Goal: Transaction & Acquisition: Subscribe to service/newsletter

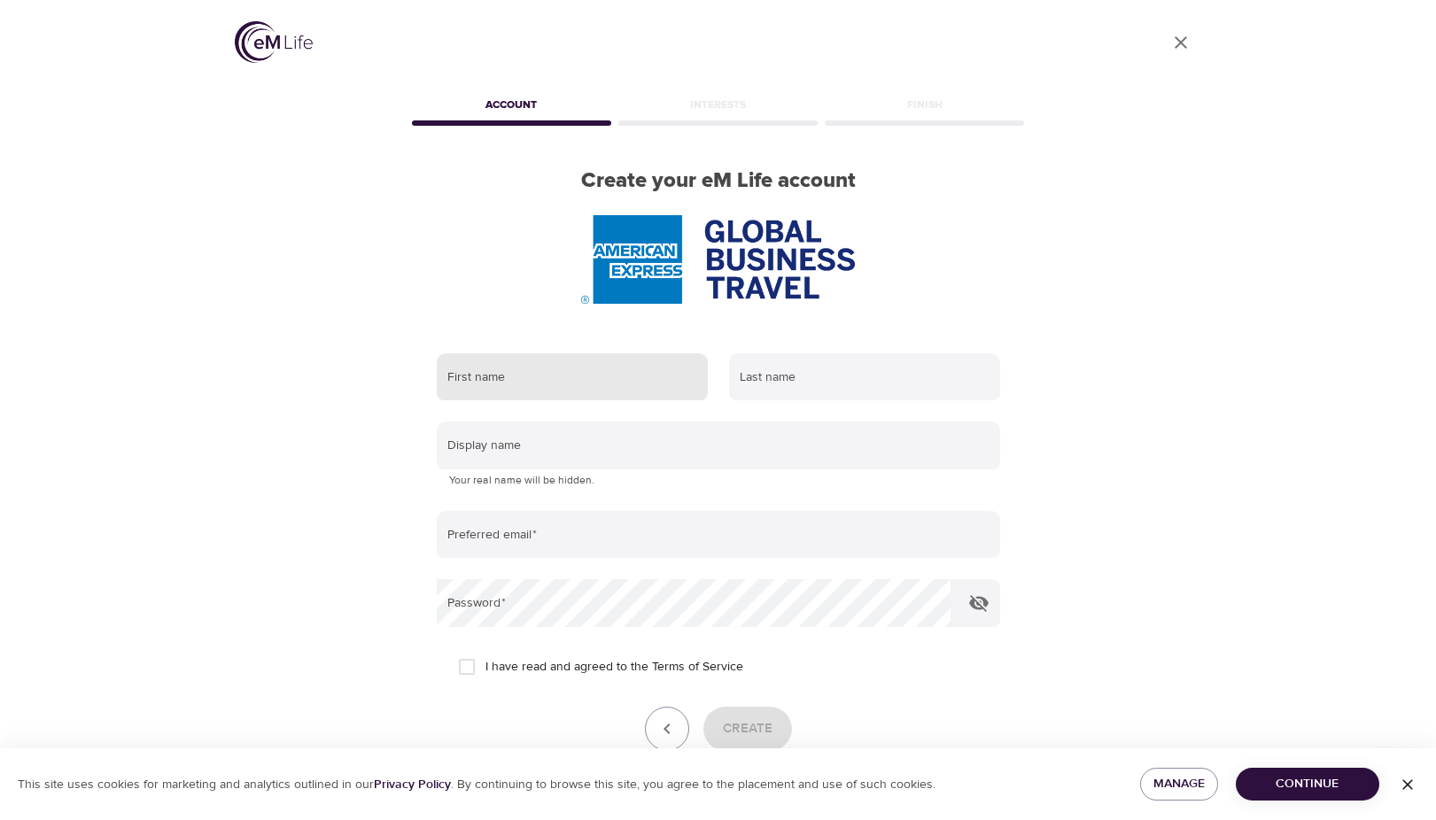
click at [507, 393] on input "text" at bounding box center [572, 377] width 271 height 48
type input "[PERSON_NAME]"
type input "Damrat"
type input "[PERSON_NAME][EMAIL_ADDRESS][DOMAIN_NAME]"
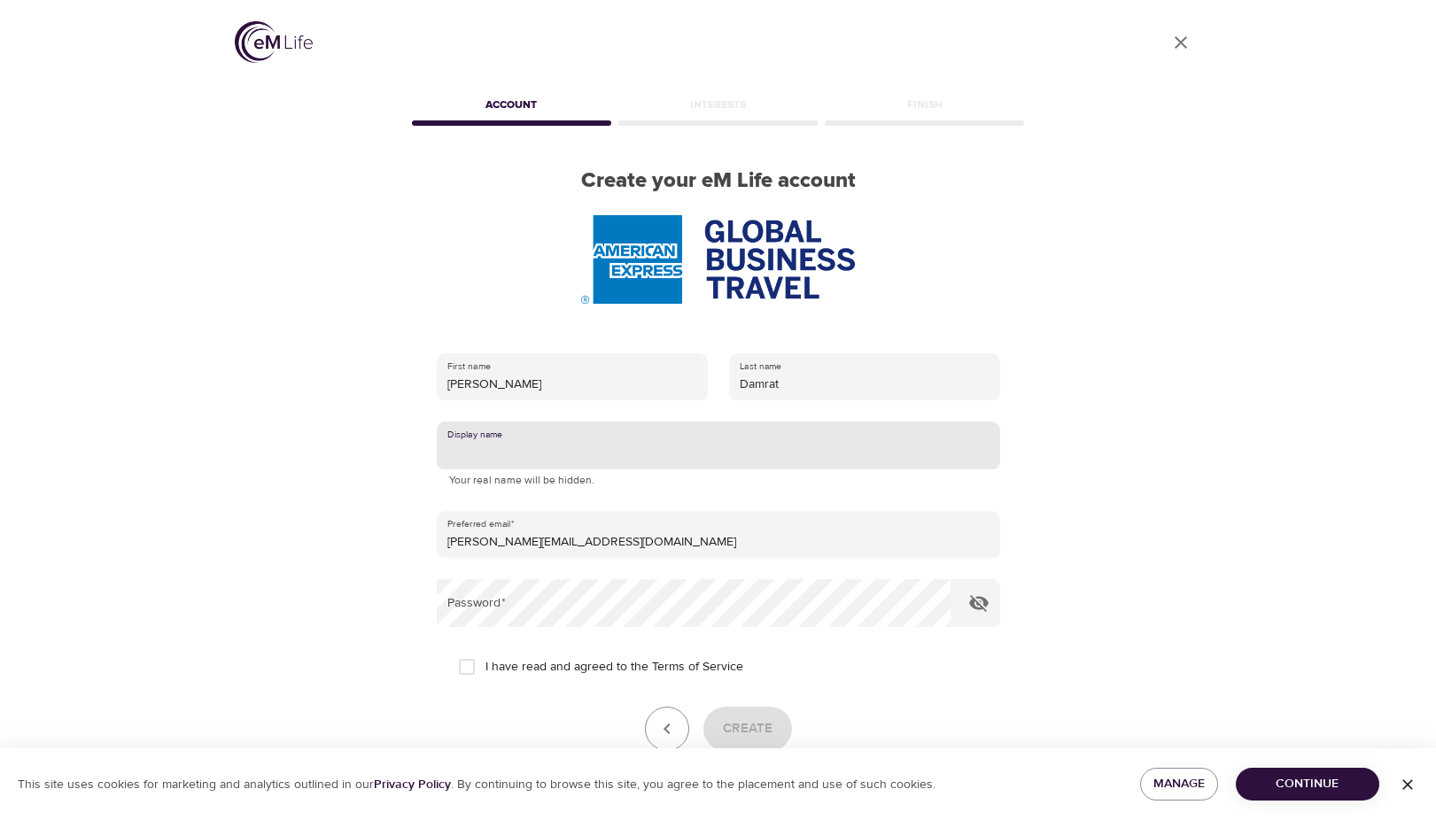
click at [498, 446] on input "text" at bounding box center [718, 446] width 563 height 48
type input "[PERSON_NAME]"
drag, startPoint x: 499, startPoint y: 457, endPoint x: 374, endPoint y: 426, distance: 128.7
click at [377, 439] on div "User Profile Account Interests Finish Create your eM Life account First name [P…" at bounding box center [718, 410] width 1010 height 820
type input "v"
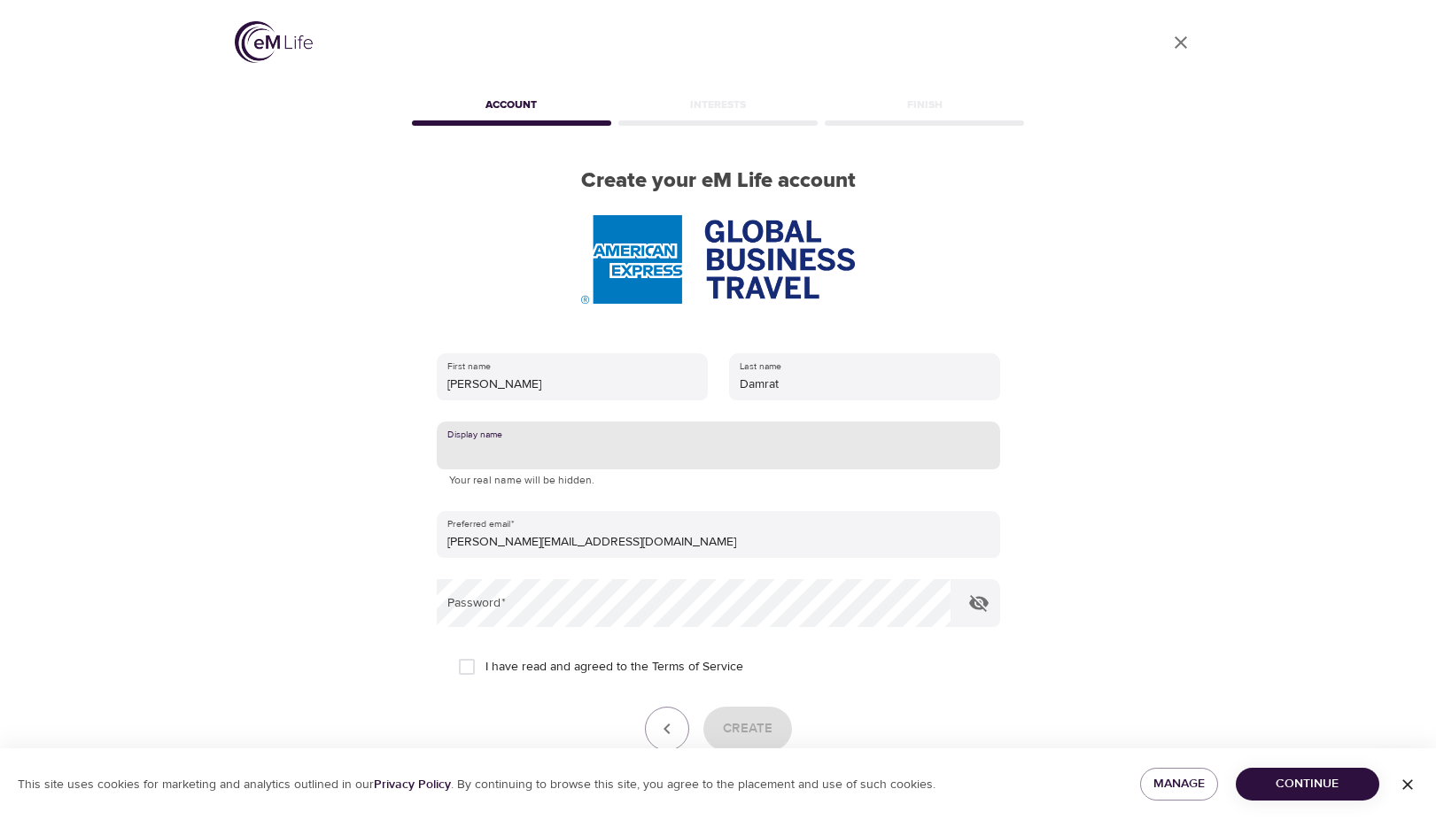
type input "v"
type input "[PERSON_NAME]"
click at [328, 433] on div "User Profile Account Interests Finish Create your eM Life account First name [P…" at bounding box center [718, 410] width 1010 height 820
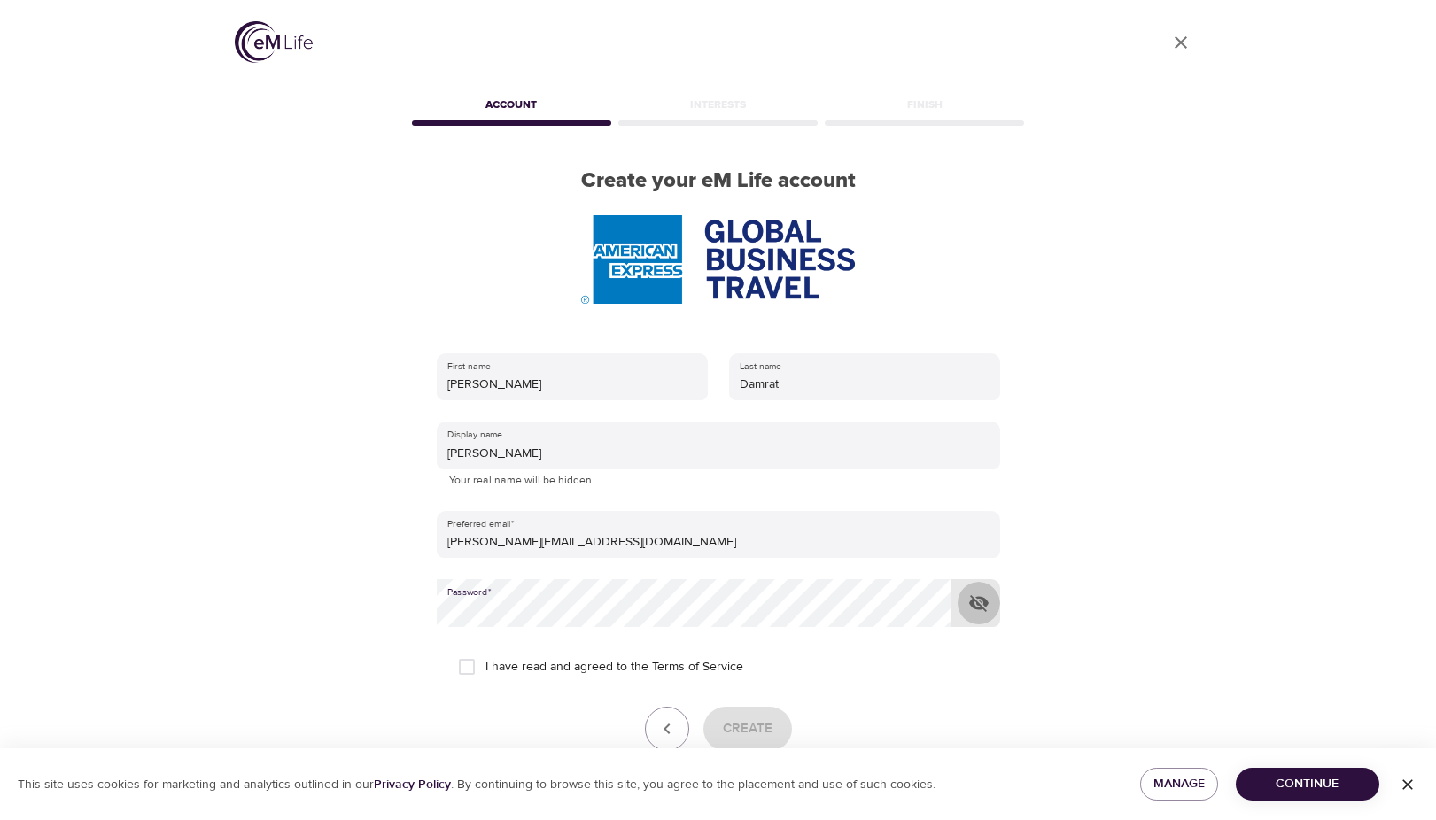
drag, startPoint x: 981, startPoint y: 601, endPoint x: 955, endPoint y: 612, distance: 27.8
click at [980, 602] on icon "button" at bounding box center [978, 603] width 21 height 21
click at [597, 667] on span "I have read and agreed to the Terms of Service" at bounding box center [614, 667] width 258 height 19
click at [485, 667] on input "I have read and agreed to the Terms of Service" at bounding box center [466, 666] width 37 height 37
checkbox input "true"
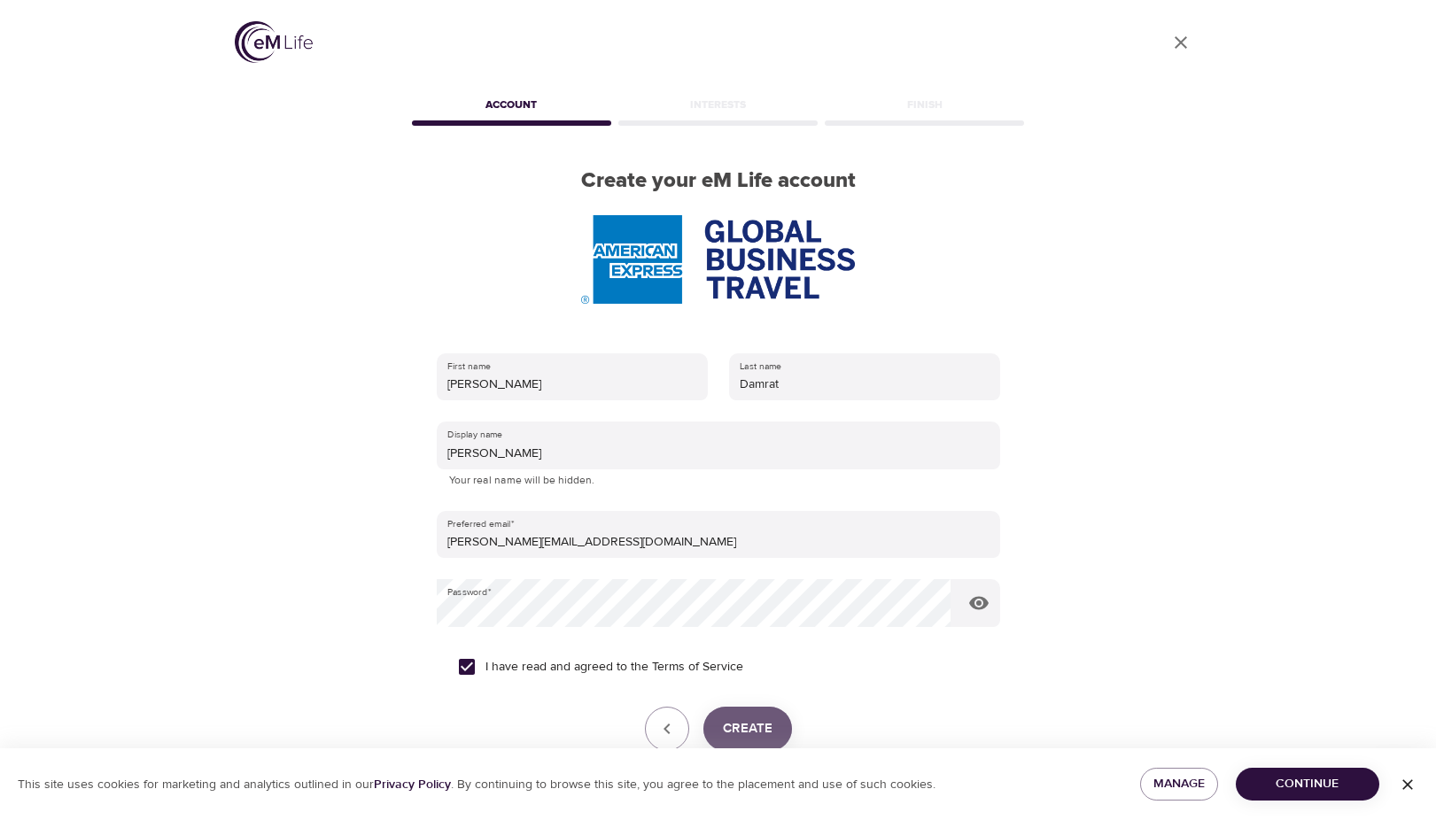
click at [753, 735] on span "Create" at bounding box center [748, 728] width 50 height 23
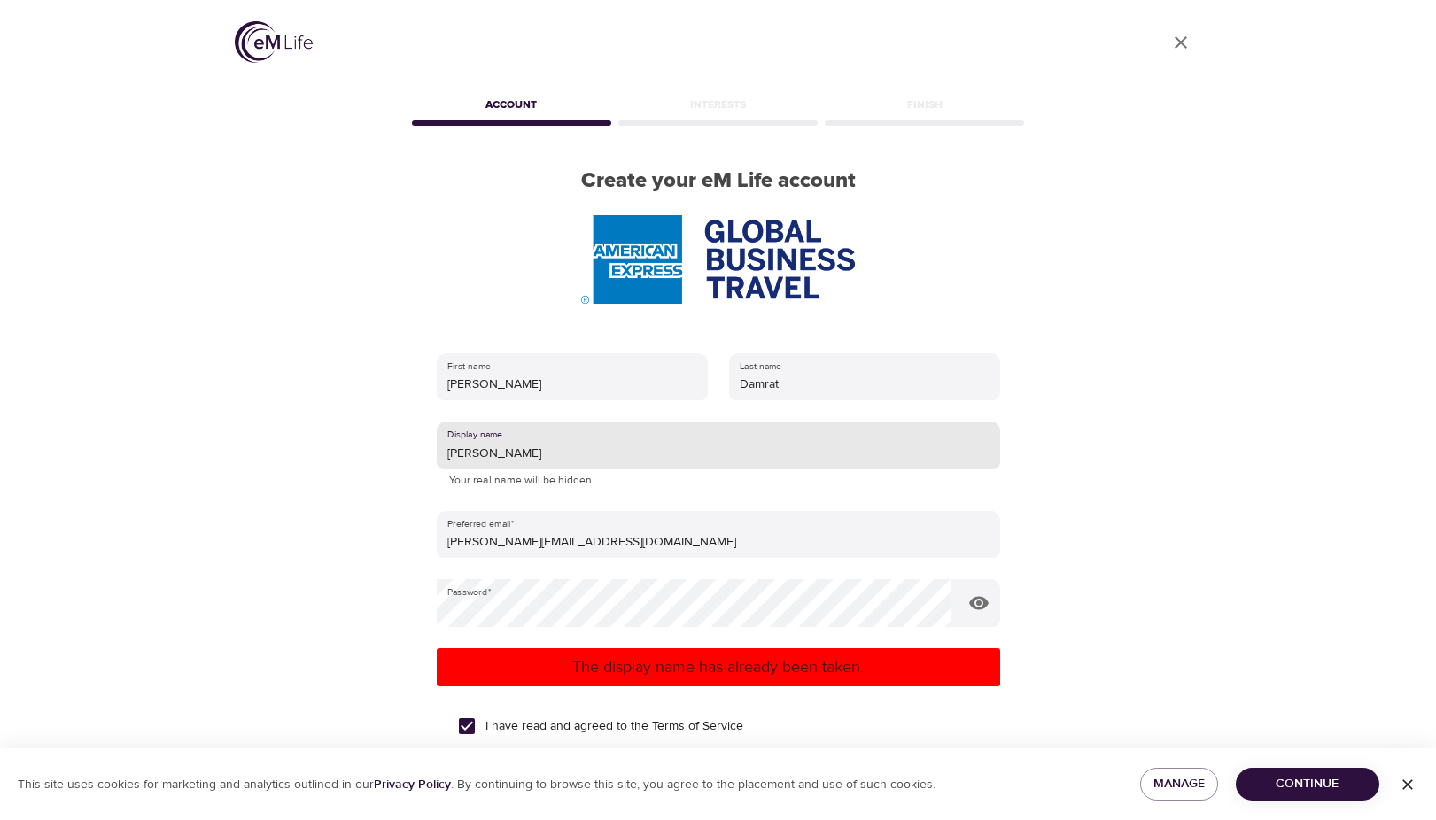
drag, startPoint x: 491, startPoint y: 454, endPoint x: 248, endPoint y: 472, distance: 243.4
click at [248, 472] on div "User Profile Account Interests Finish Create your eM Life account First name Id…" at bounding box center [718, 410] width 1010 height 820
type input "i"
type input "s"
type input "d"
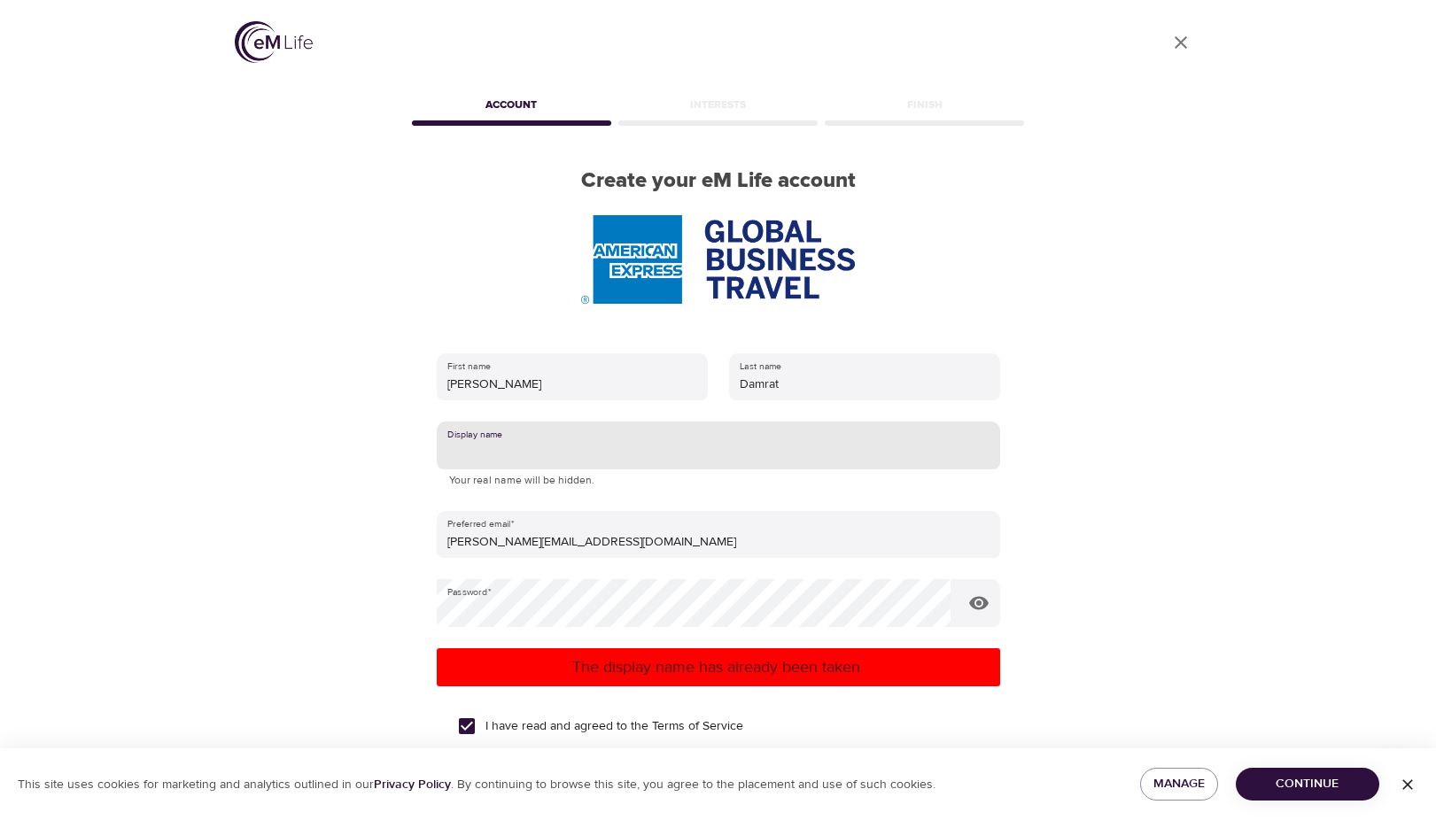
type input "s"
type input "d"
type input "x"
type input "d"
type input "ida91"
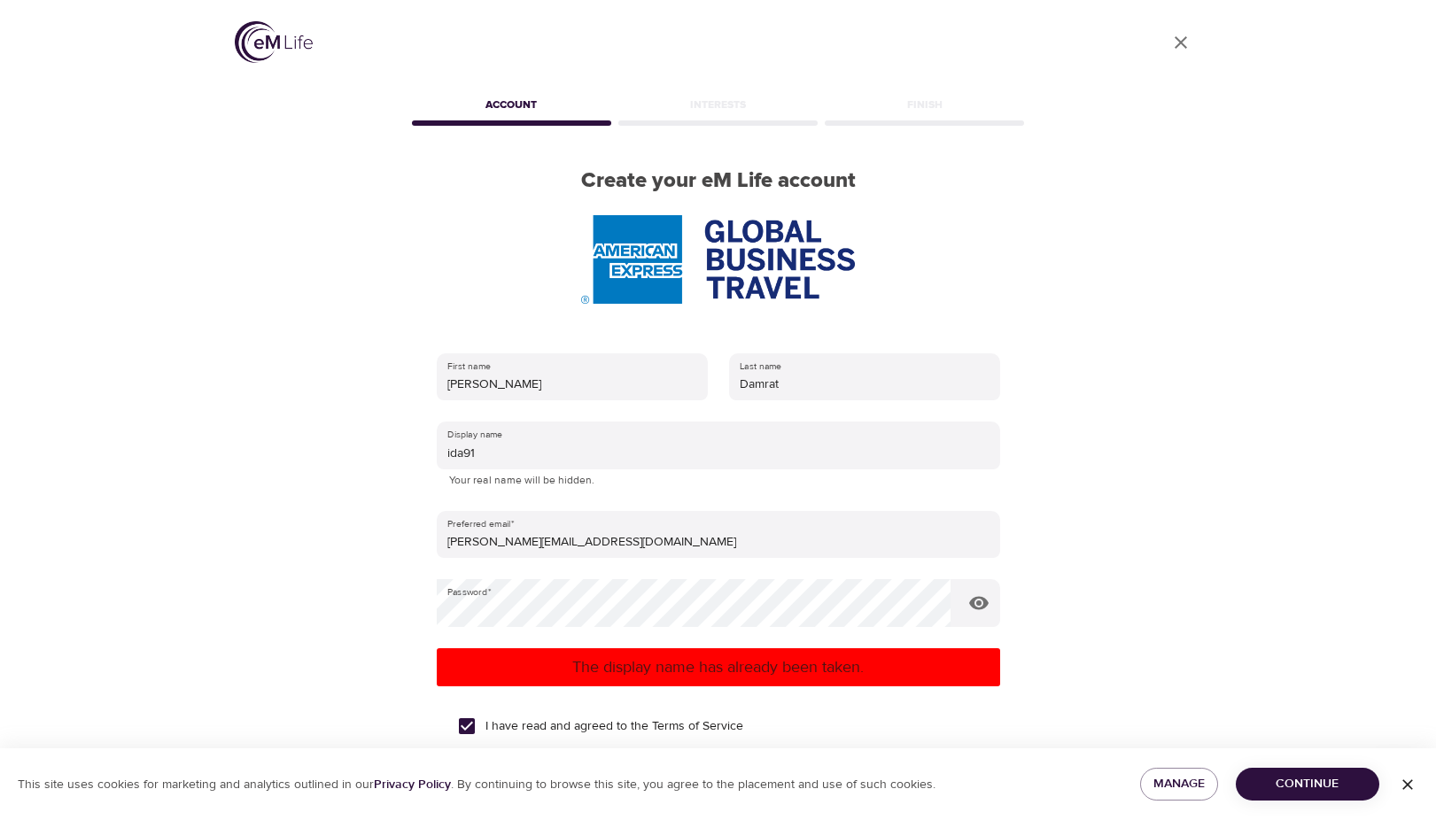
click at [921, 703] on form "First name Idalia Last name Damrat Display name ida91 Your real name will be hi…" at bounding box center [718, 601] width 563 height 516
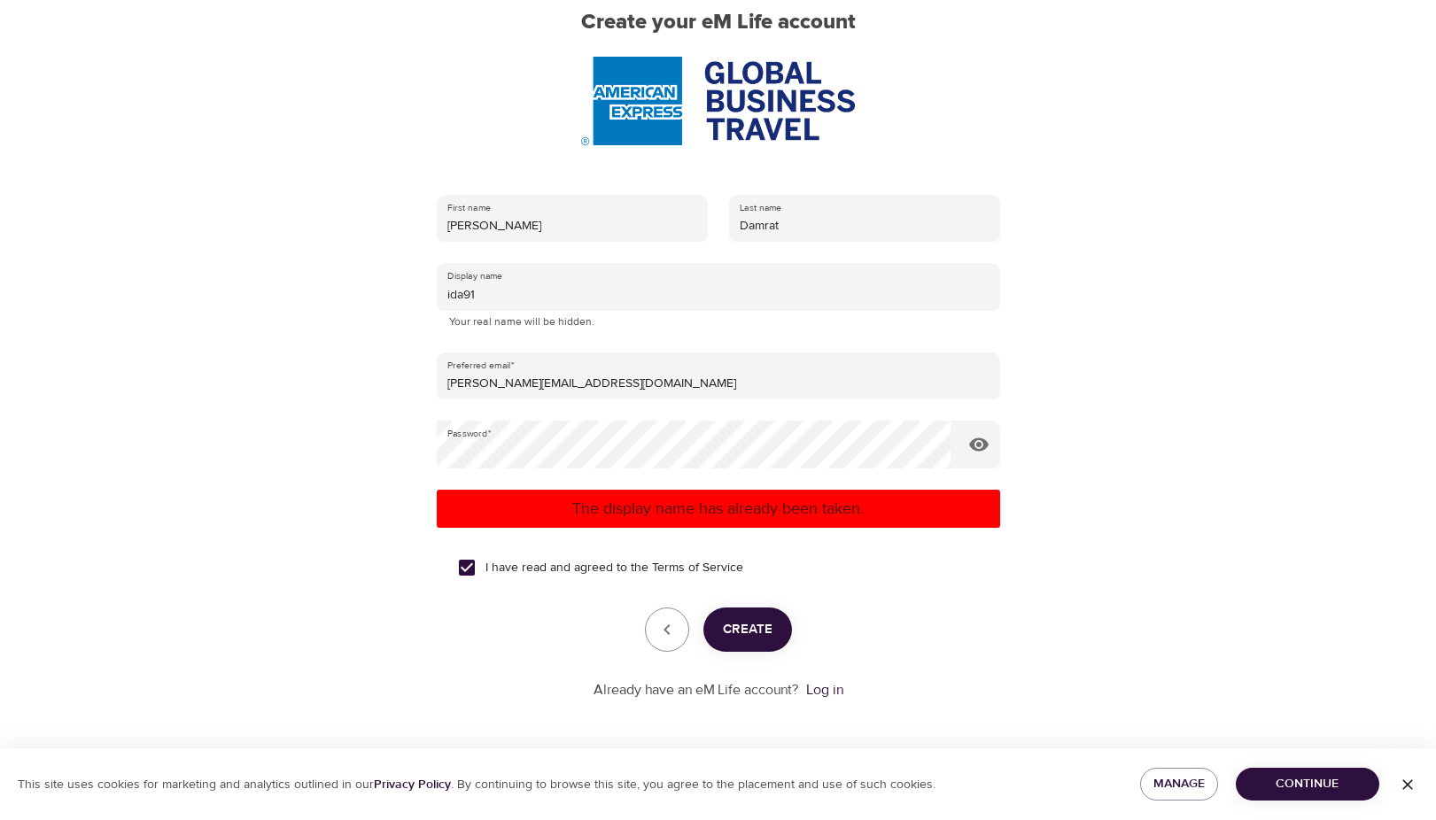
click at [756, 630] on span "Create" at bounding box center [748, 629] width 50 height 23
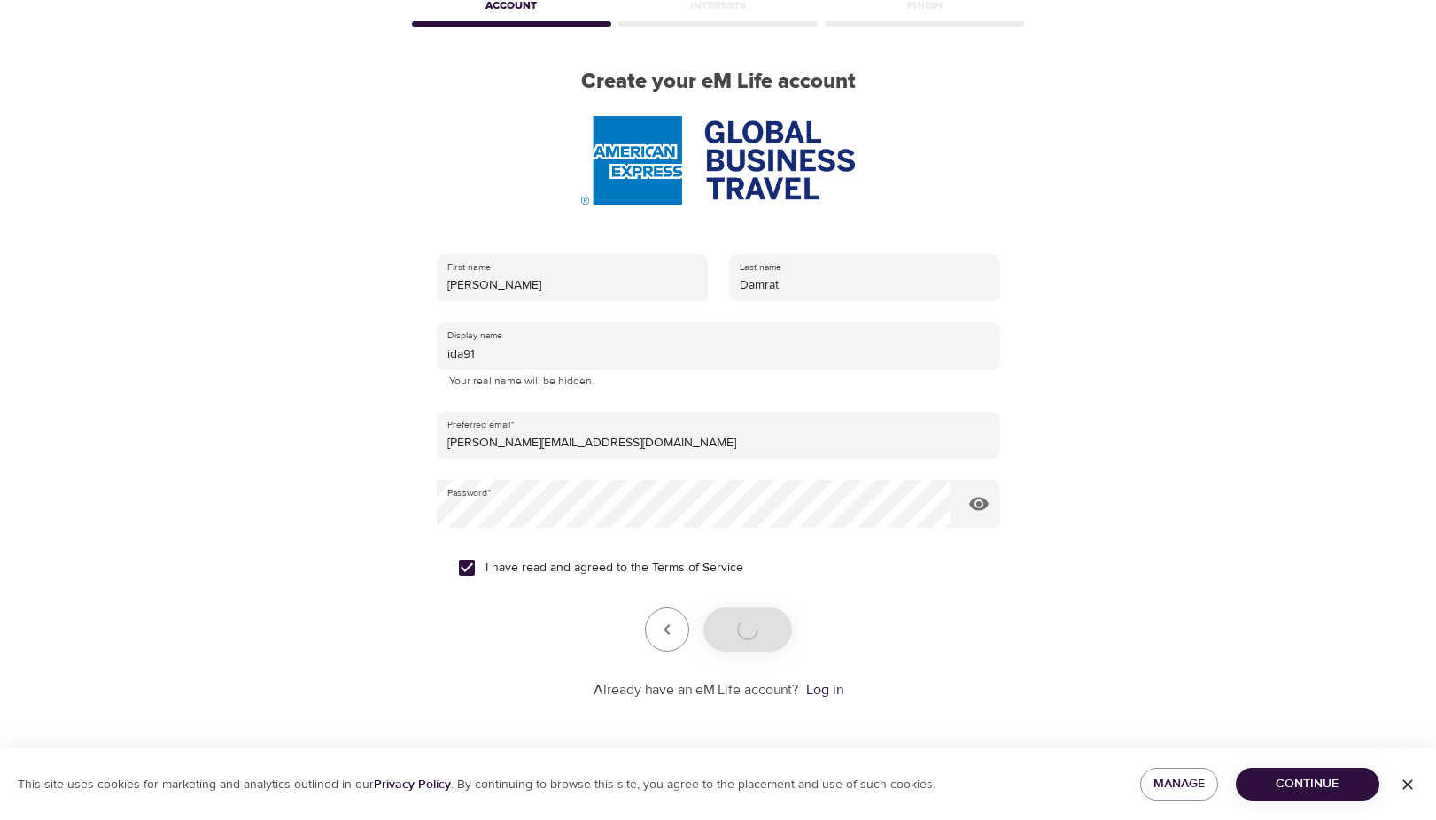
scroll to position [99, 0]
click at [341, 472] on div "User Profile Account Interests Finish Create your eM Life account First name Id…" at bounding box center [718, 311] width 1010 height 820
drag, startPoint x: 341, startPoint y: 472, endPoint x: 260, endPoint y: 380, distance: 122.4
click at [260, 380] on div "User Profile Account Interests Finish Create your eM Life account First name Id…" at bounding box center [718, 311] width 1010 height 820
click at [304, 428] on div "User Profile Account Interests Finish Create your eM Life account First name Id…" at bounding box center [718, 311] width 1010 height 820
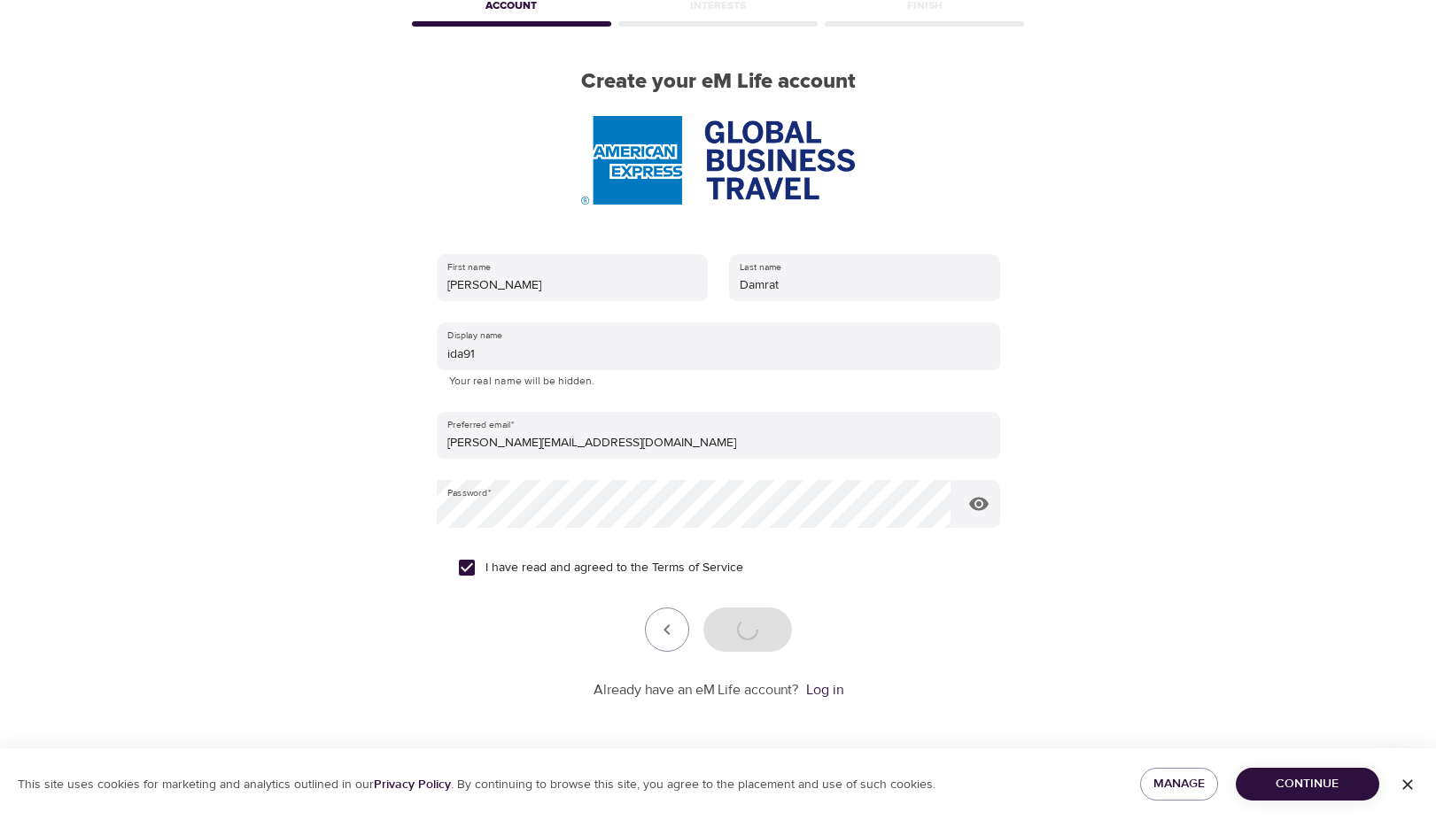
drag, startPoint x: 304, startPoint y: 428, endPoint x: 257, endPoint y: 407, distance: 51.5
click at [257, 407] on div "User Profile Account Interests Finish Create your eM Life account First name Id…" at bounding box center [718, 311] width 1010 height 820
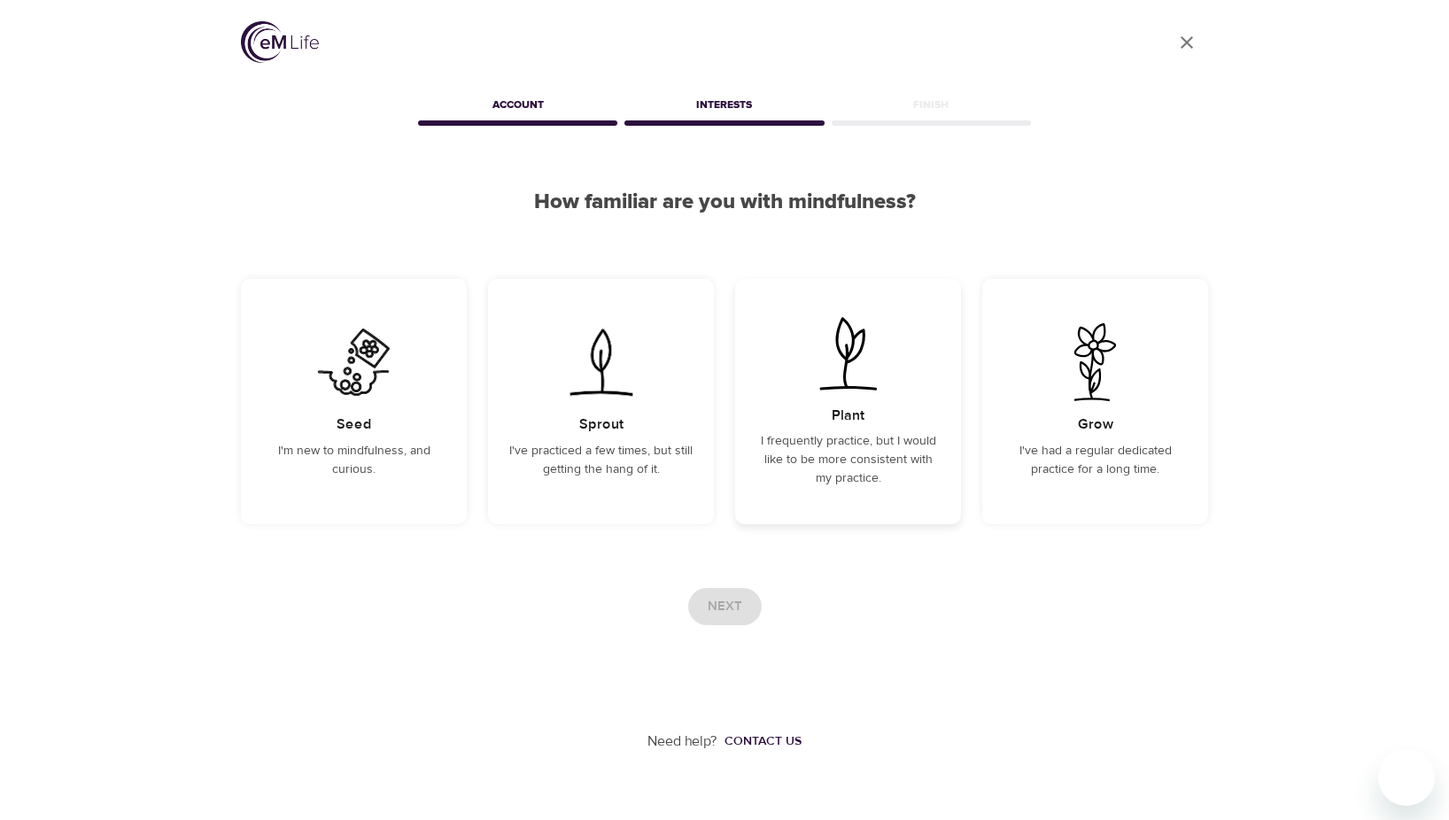
click at [866, 445] on p "I frequently practice, but I would like to be more consistent with my practice." at bounding box center [847, 460] width 183 height 56
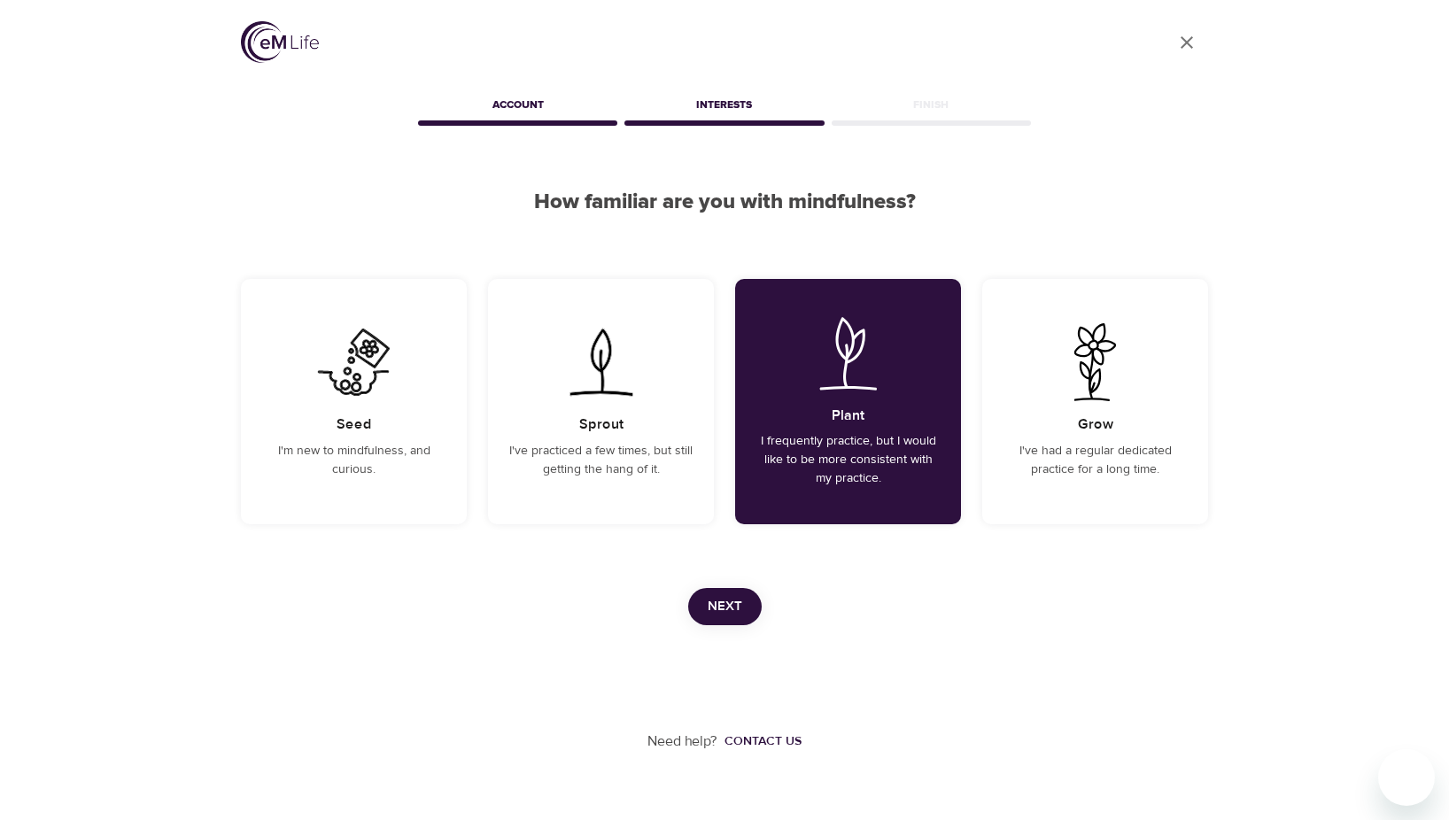
click at [739, 599] on span "Next" at bounding box center [725, 606] width 35 height 23
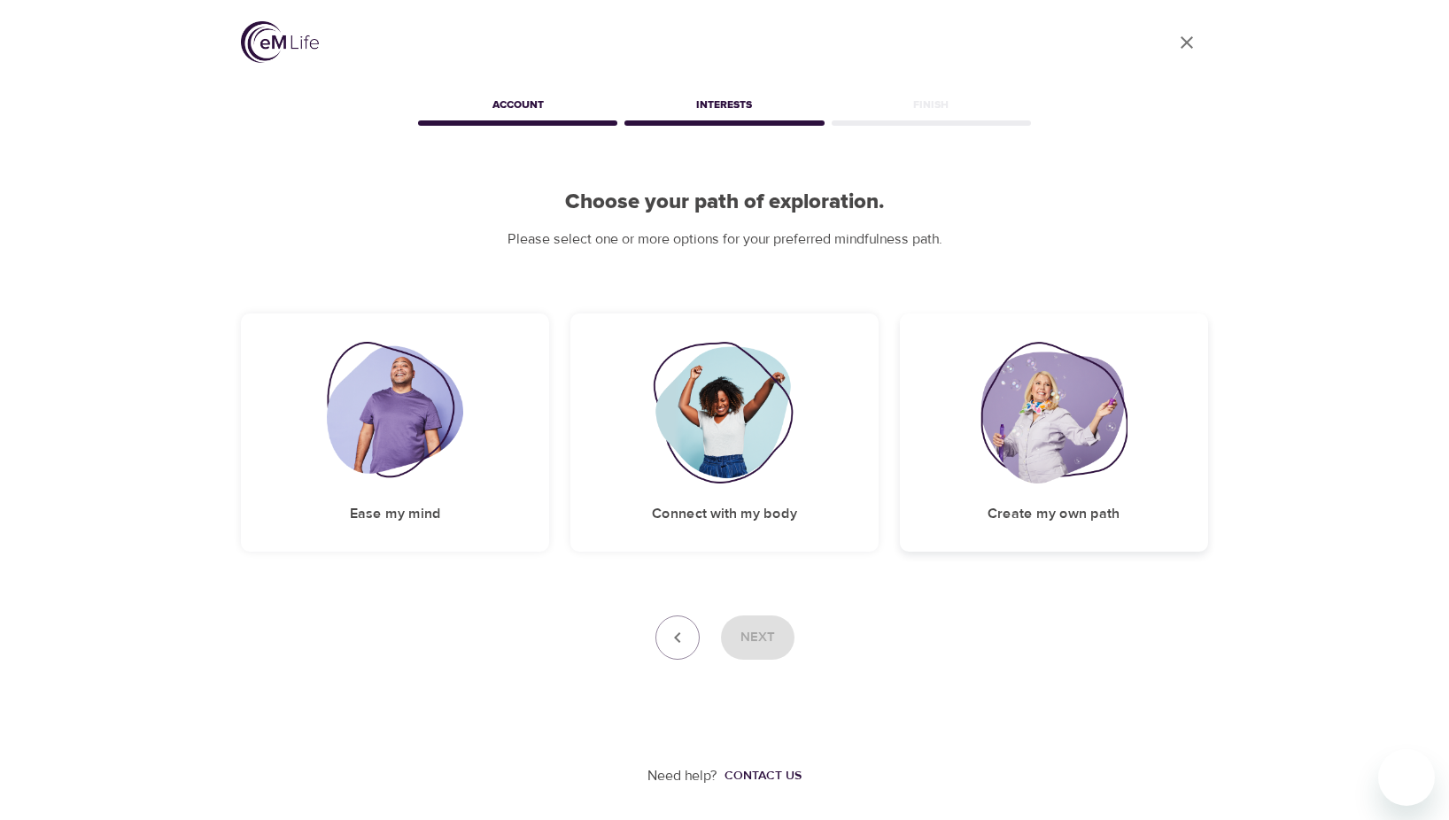
click at [1046, 430] on img at bounding box center [1054, 413] width 147 height 142
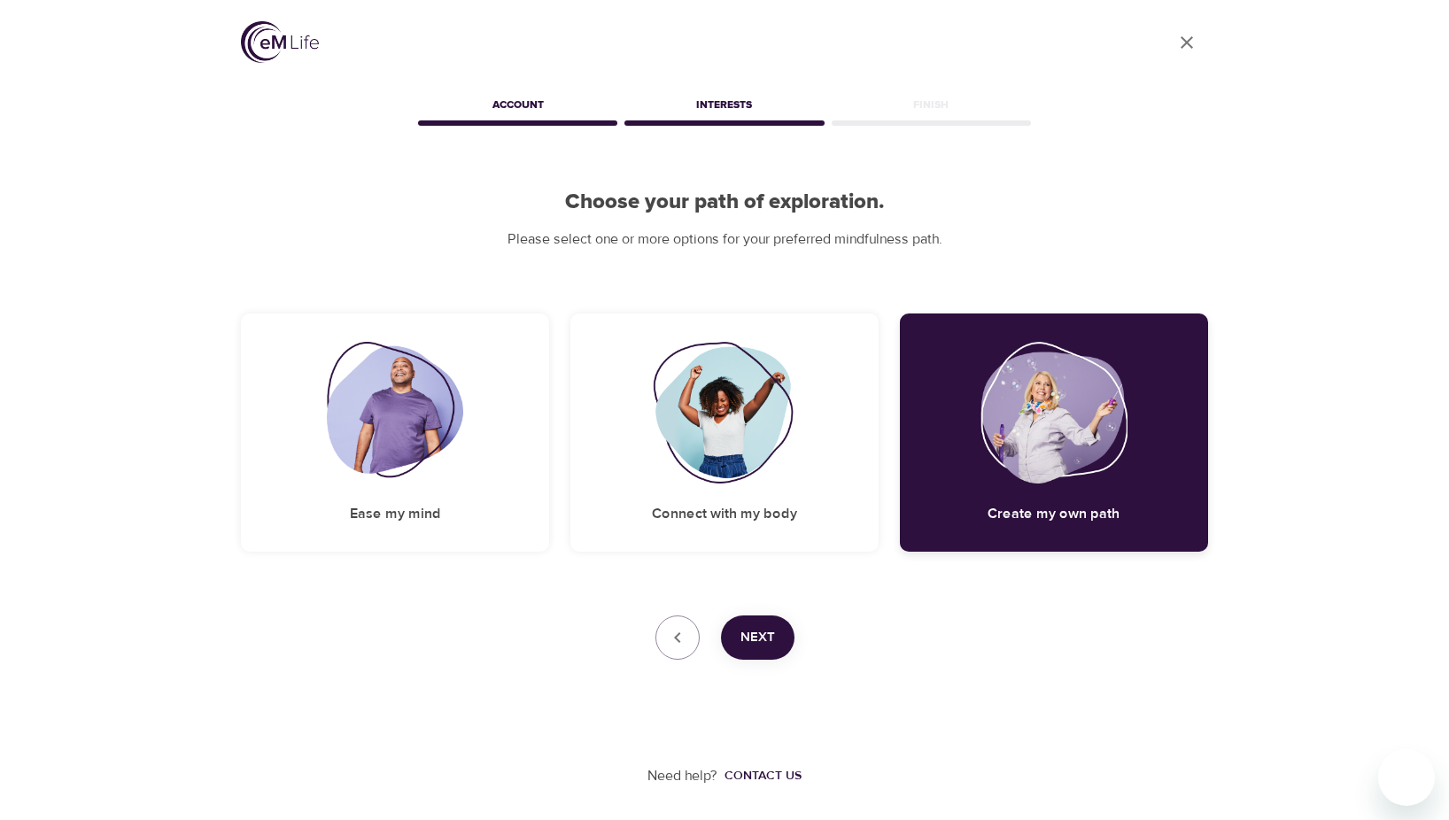
click at [1025, 421] on img at bounding box center [1054, 413] width 147 height 142
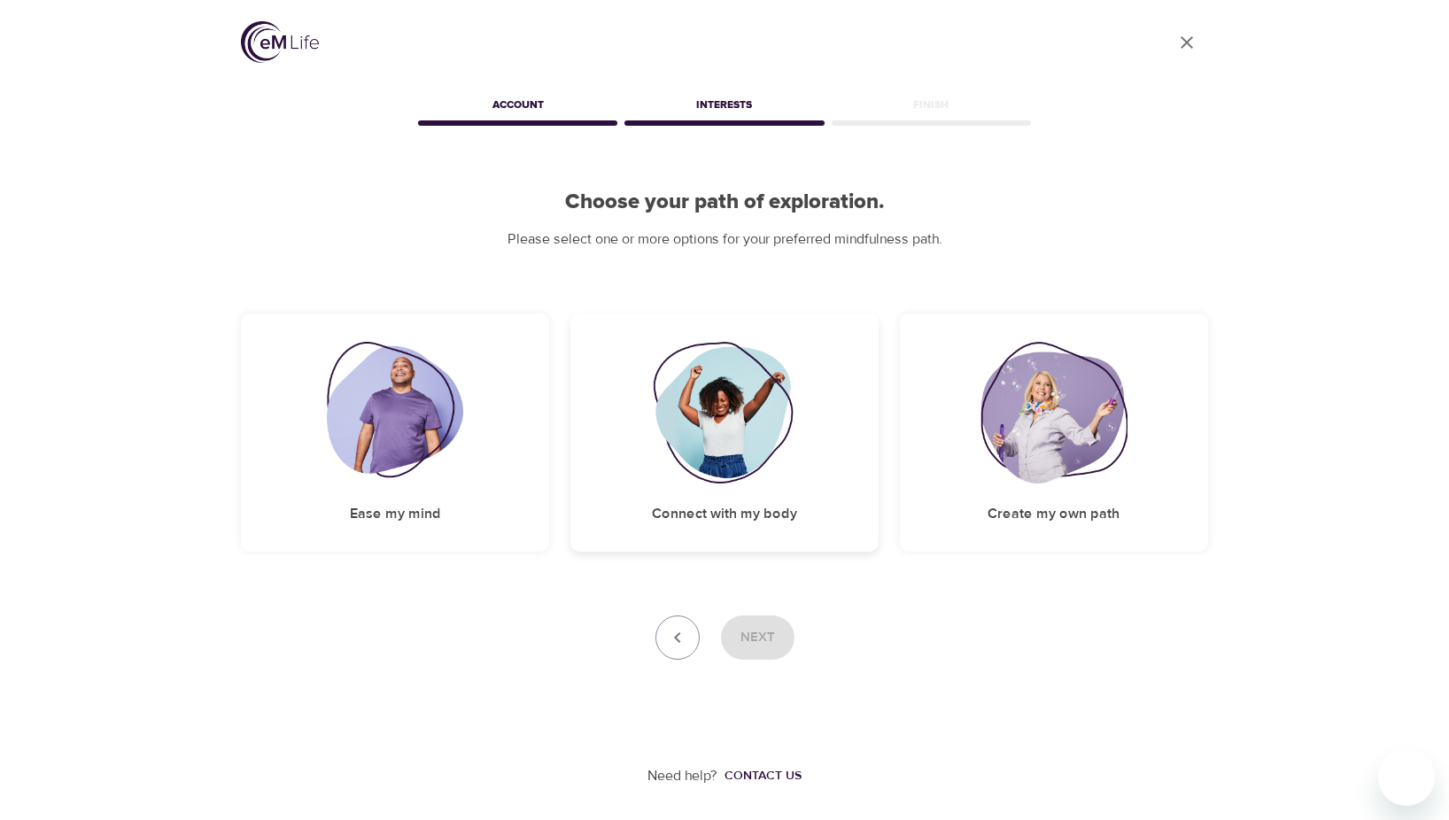
click at [742, 465] on img at bounding box center [724, 413] width 143 height 142
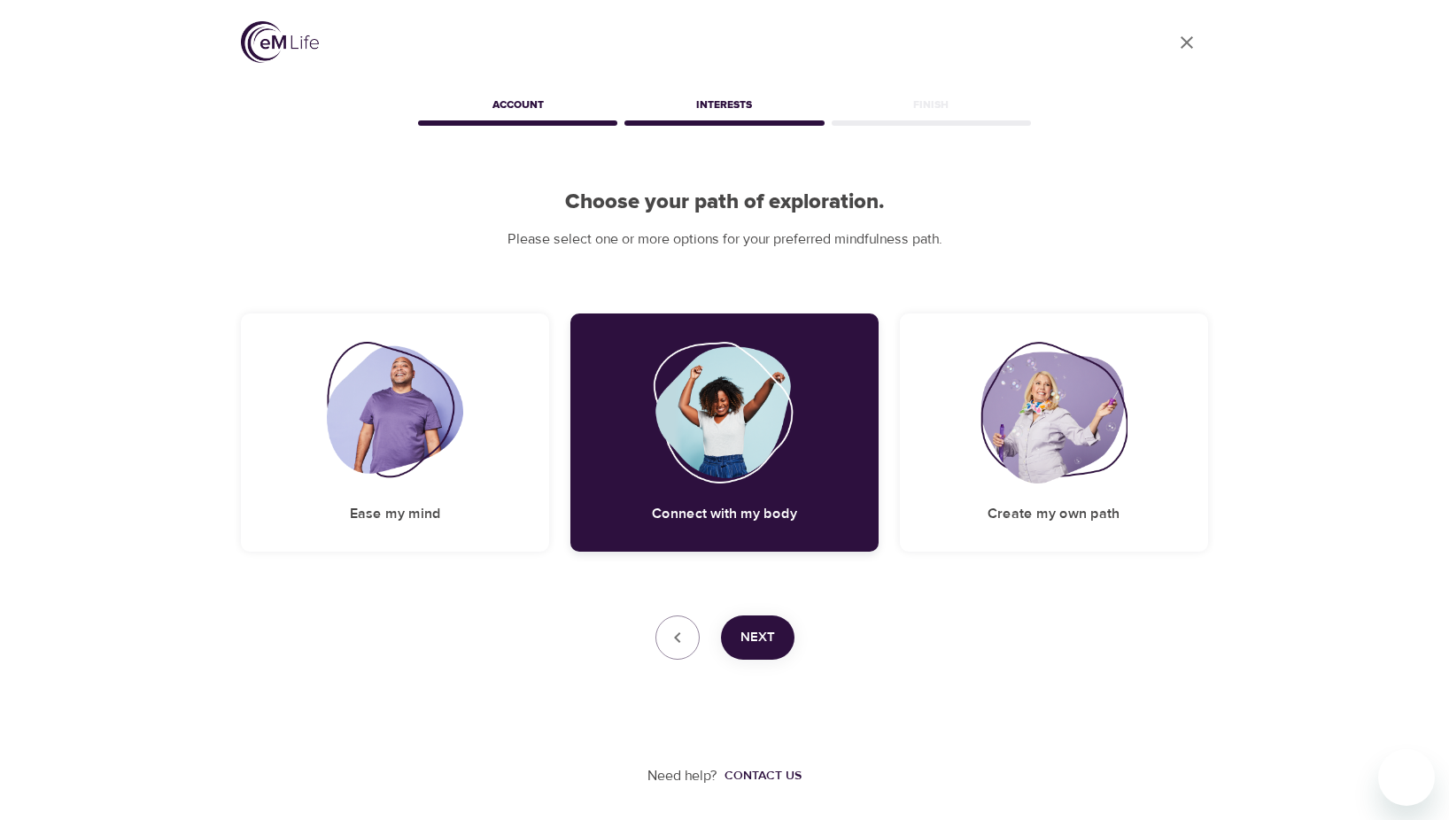
click at [742, 440] on img at bounding box center [724, 413] width 143 height 142
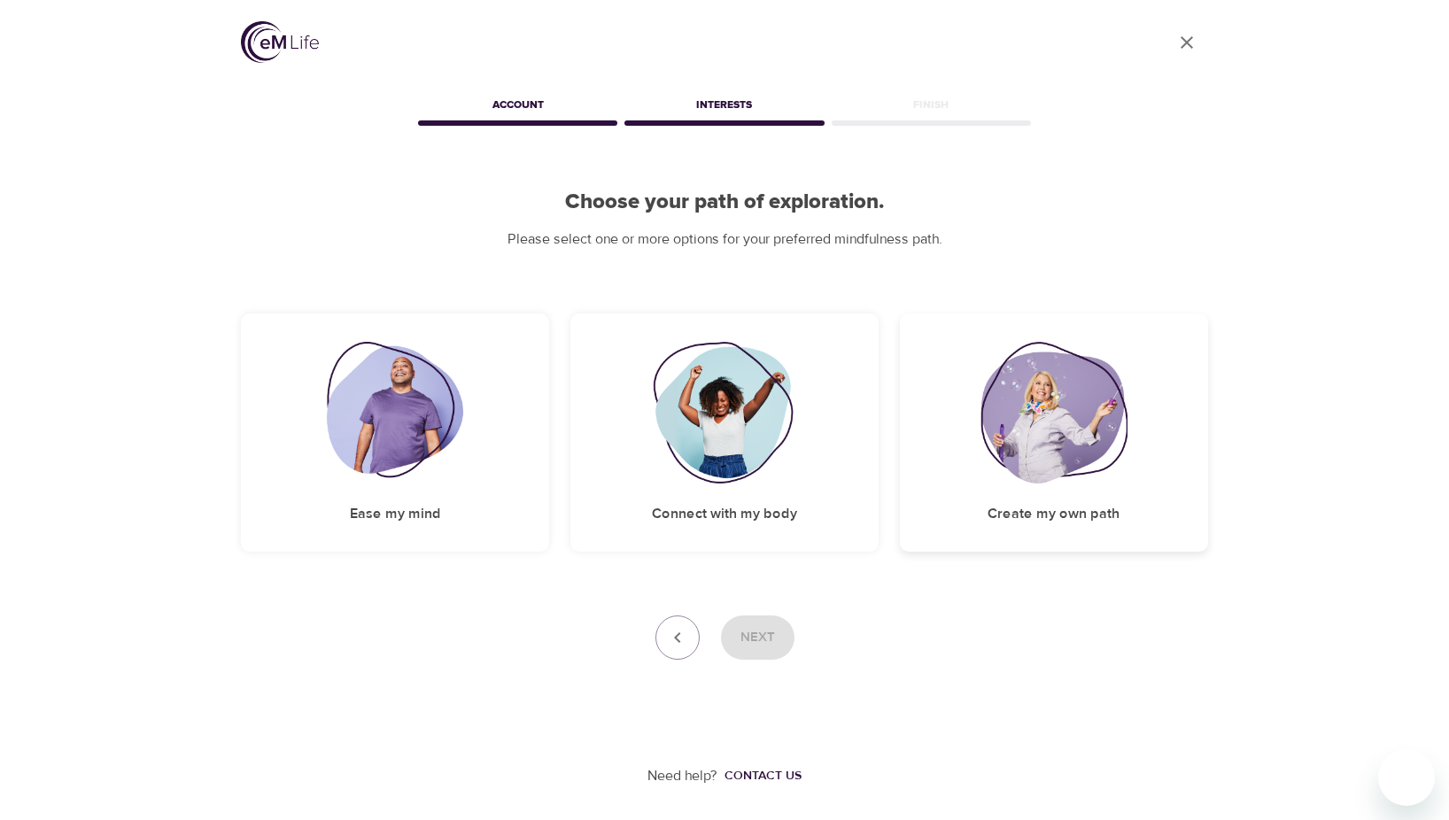
click at [1020, 428] on img at bounding box center [1054, 413] width 147 height 142
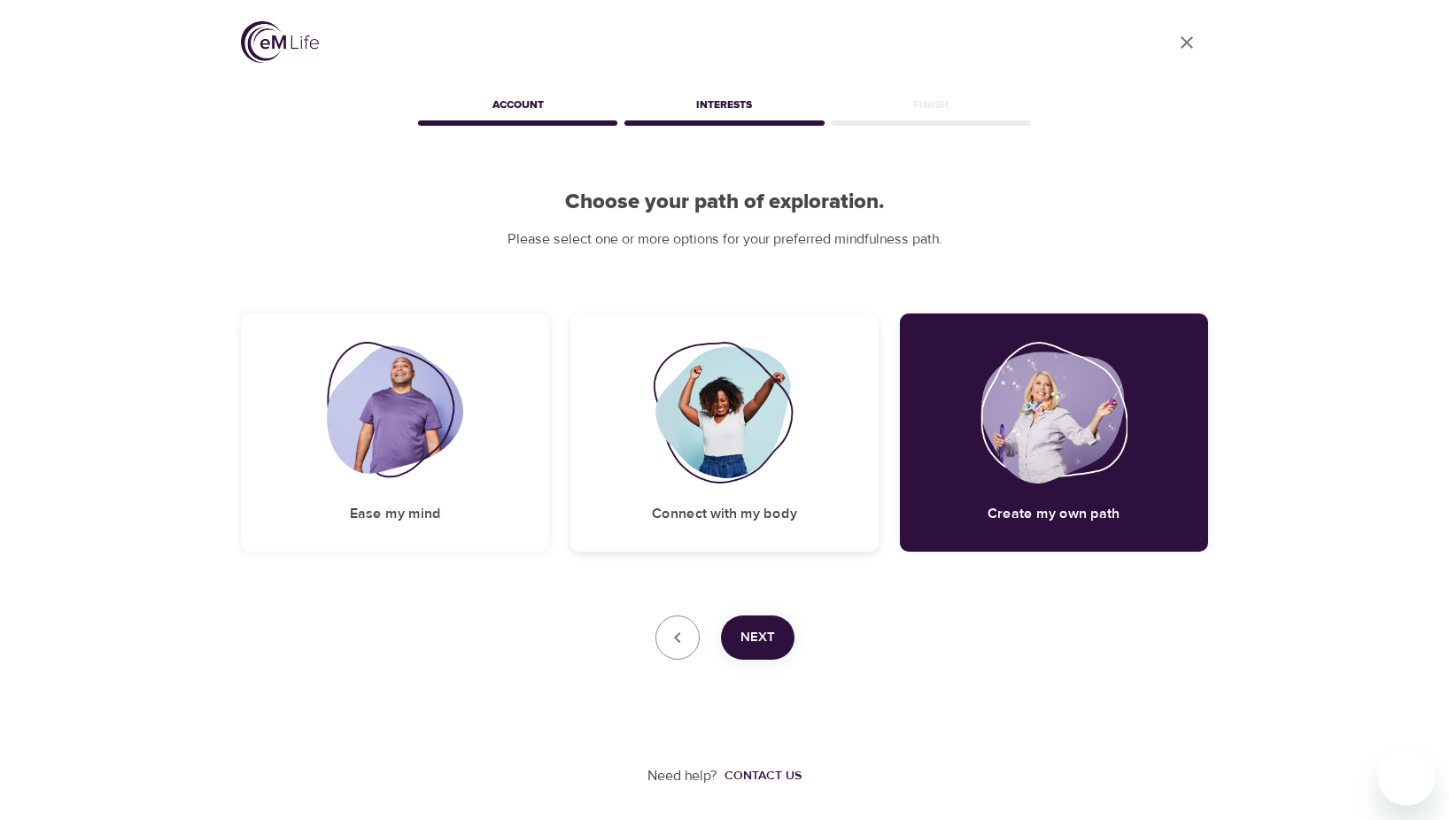
click at [791, 429] on img at bounding box center [724, 413] width 143 height 142
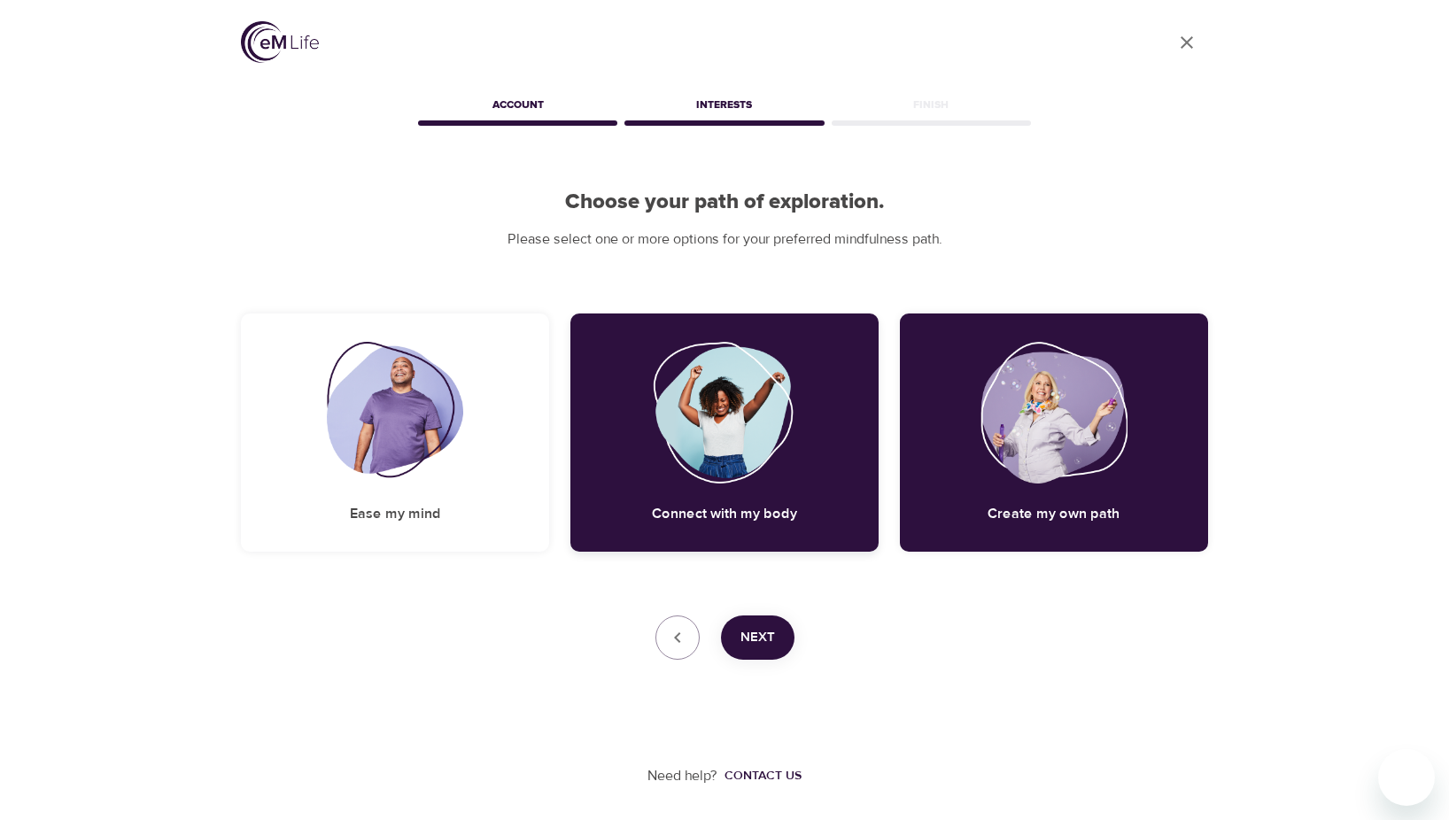
click at [729, 433] on img at bounding box center [724, 413] width 143 height 142
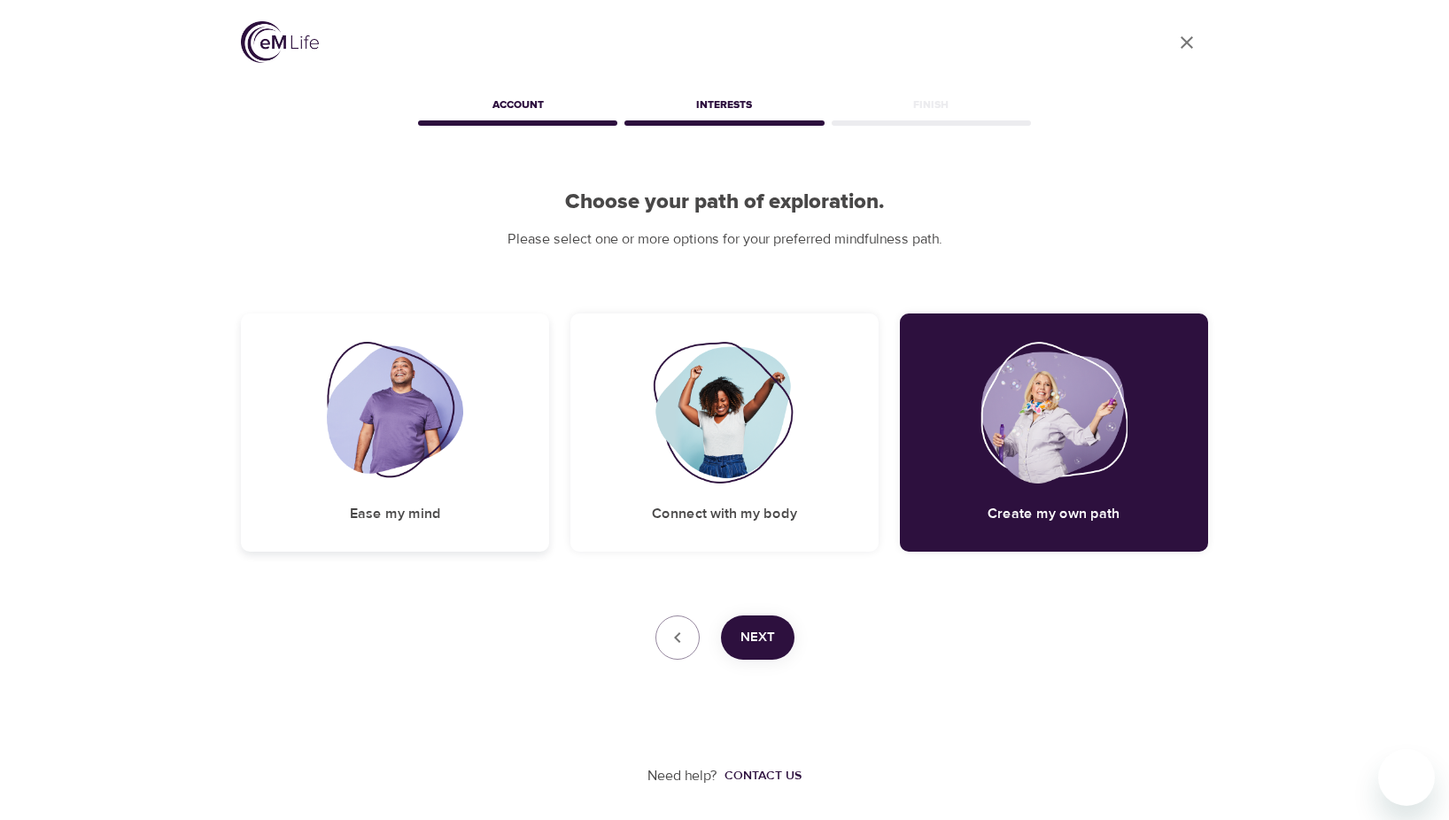
click at [441, 431] on img at bounding box center [395, 413] width 137 height 142
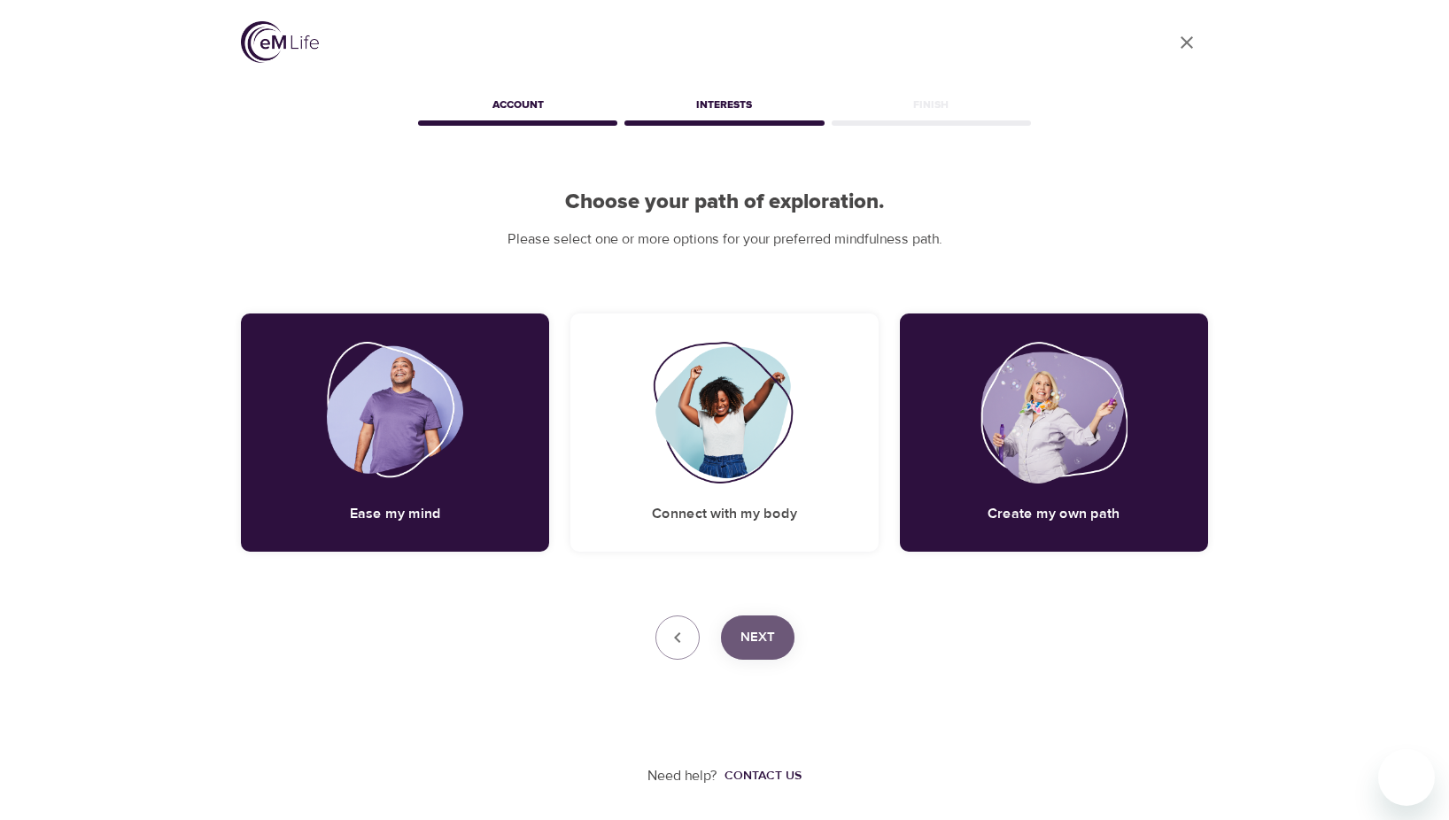
click at [756, 633] on span "Next" at bounding box center [758, 637] width 35 height 23
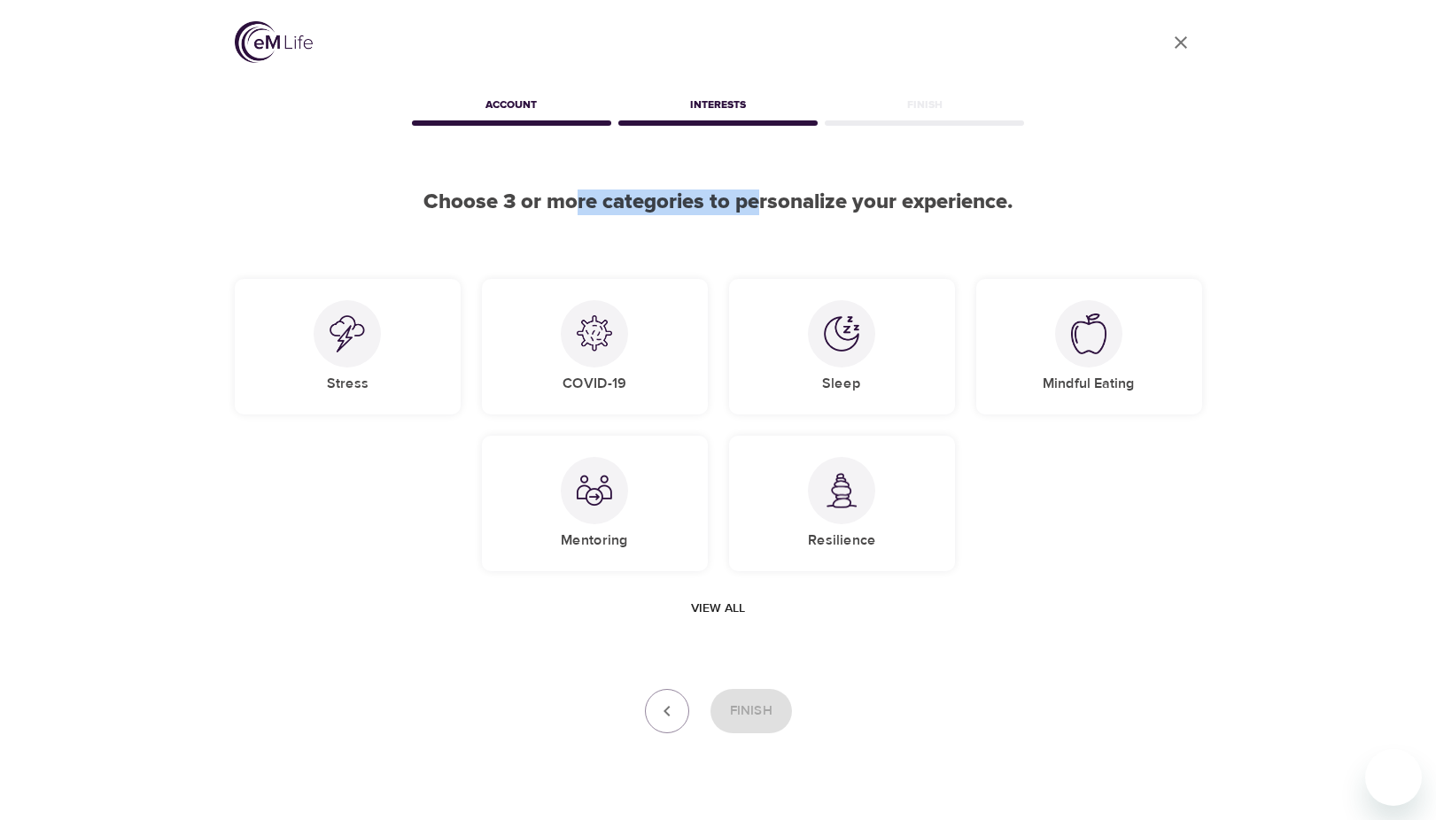
drag, startPoint x: 578, startPoint y: 206, endPoint x: 776, endPoint y: 200, distance: 198.5
click at [772, 199] on h2 "Choose 3 or more categories to personalize your experience." at bounding box center [718, 203] width 967 height 26
drag, startPoint x: 776, startPoint y: 200, endPoint x: 798, endPoint y: 199, distance: 22.2
click at [798, 199] on h2 "Choose 3 or more categories to personalize your experience." at bounding box center [718, 203] width 967 height 26
click at [347, 332] on img at bounding box center [347, 333] width 35 height 37
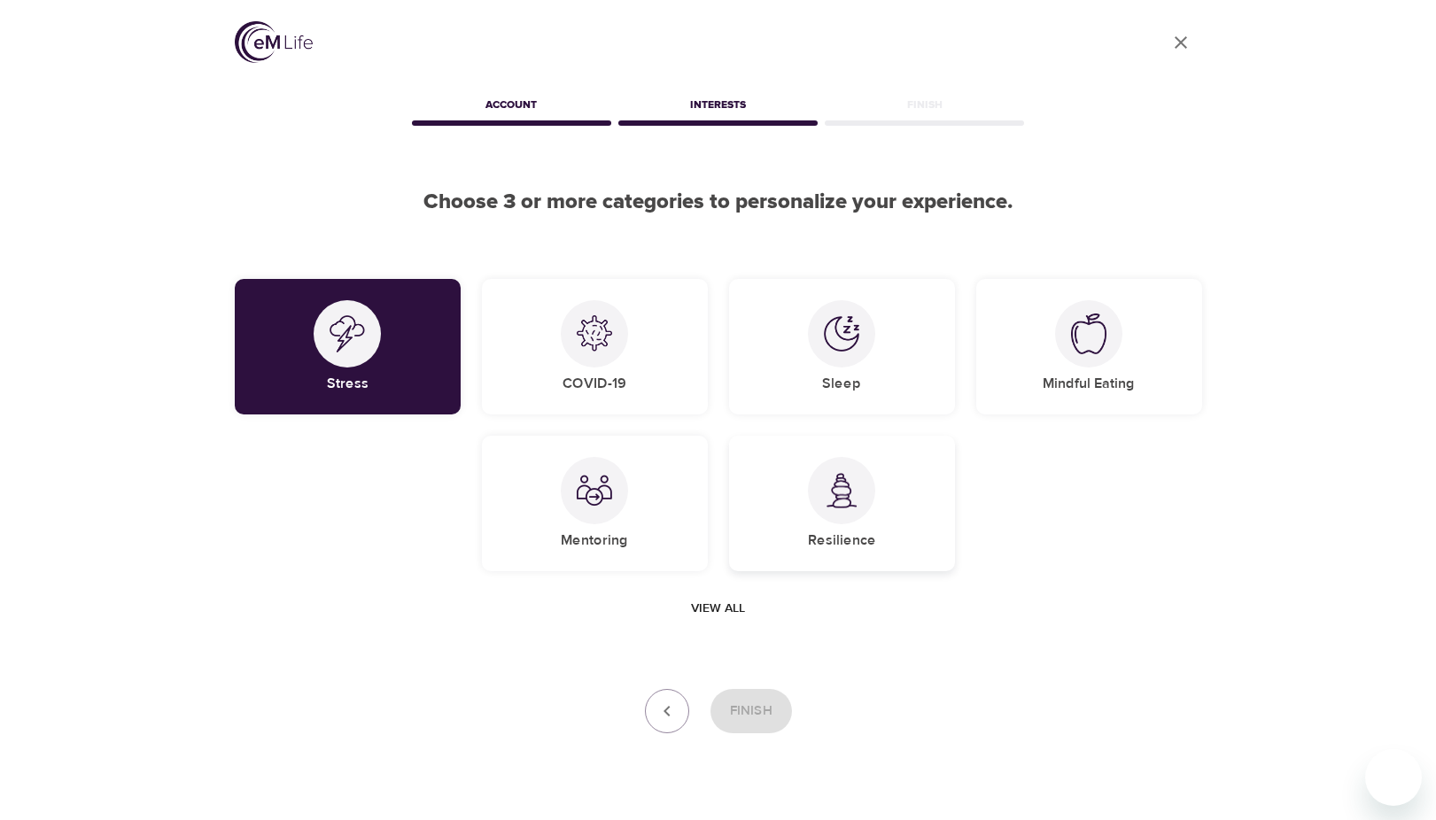
click at [849, 488] on img at bounding box center [841, 491] width 35 height 36
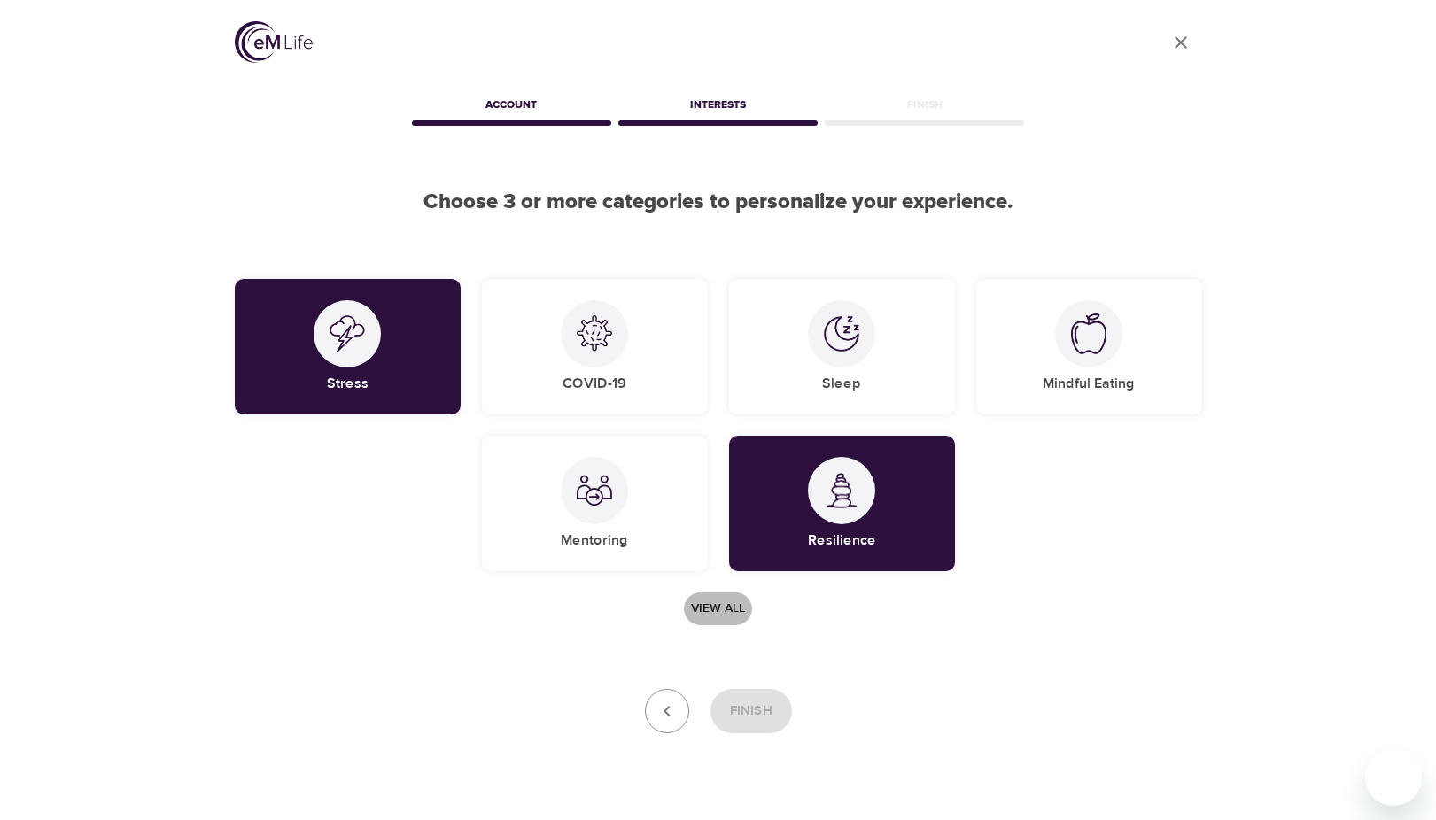
click at [712, 609] on span "View all" at bounding box center [718, 609] width 54 height 22
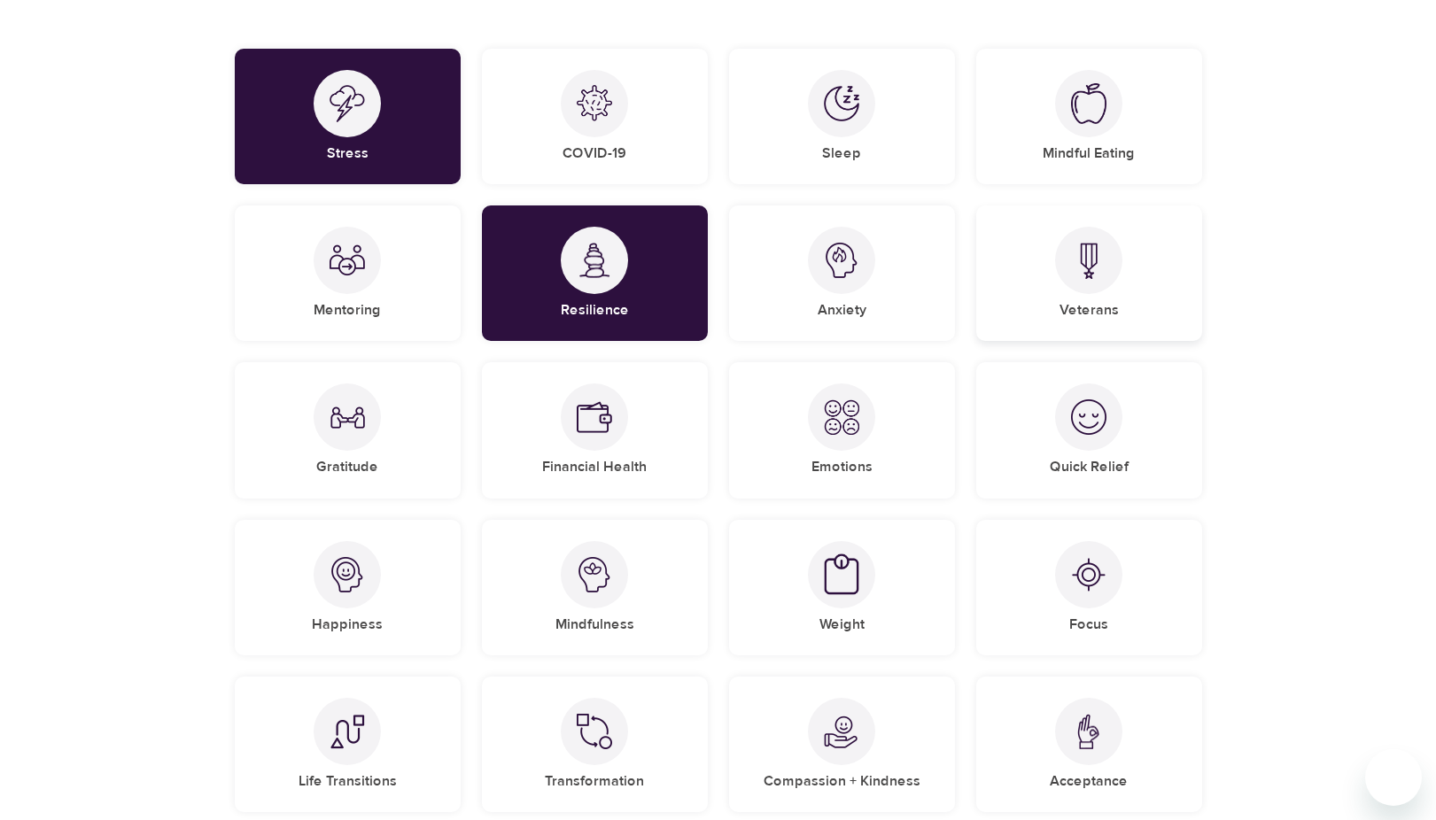
scroll to position [220, 0]
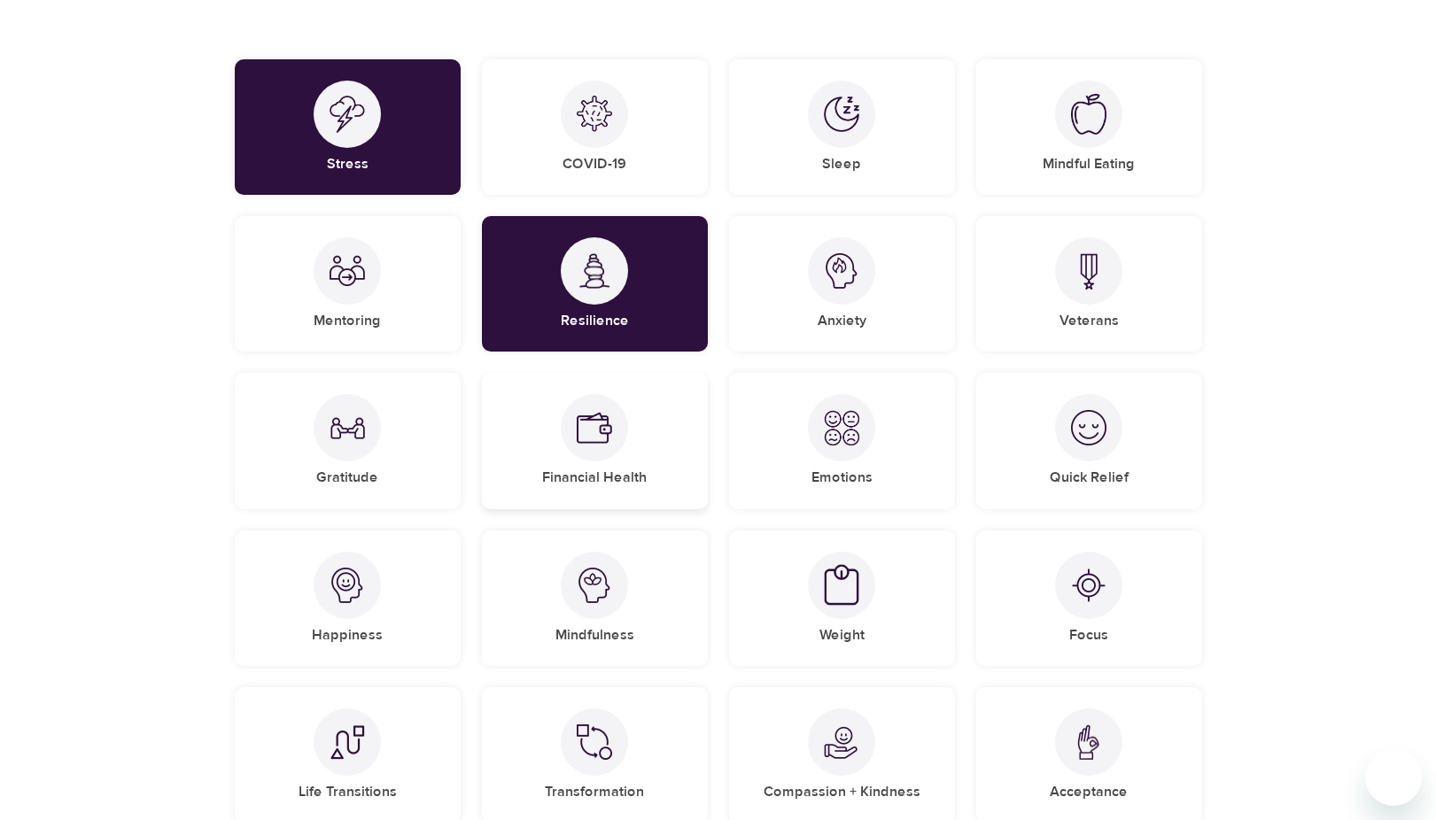
click at [593, 440] on img at bounding box center [594, 427] width 35 height 35
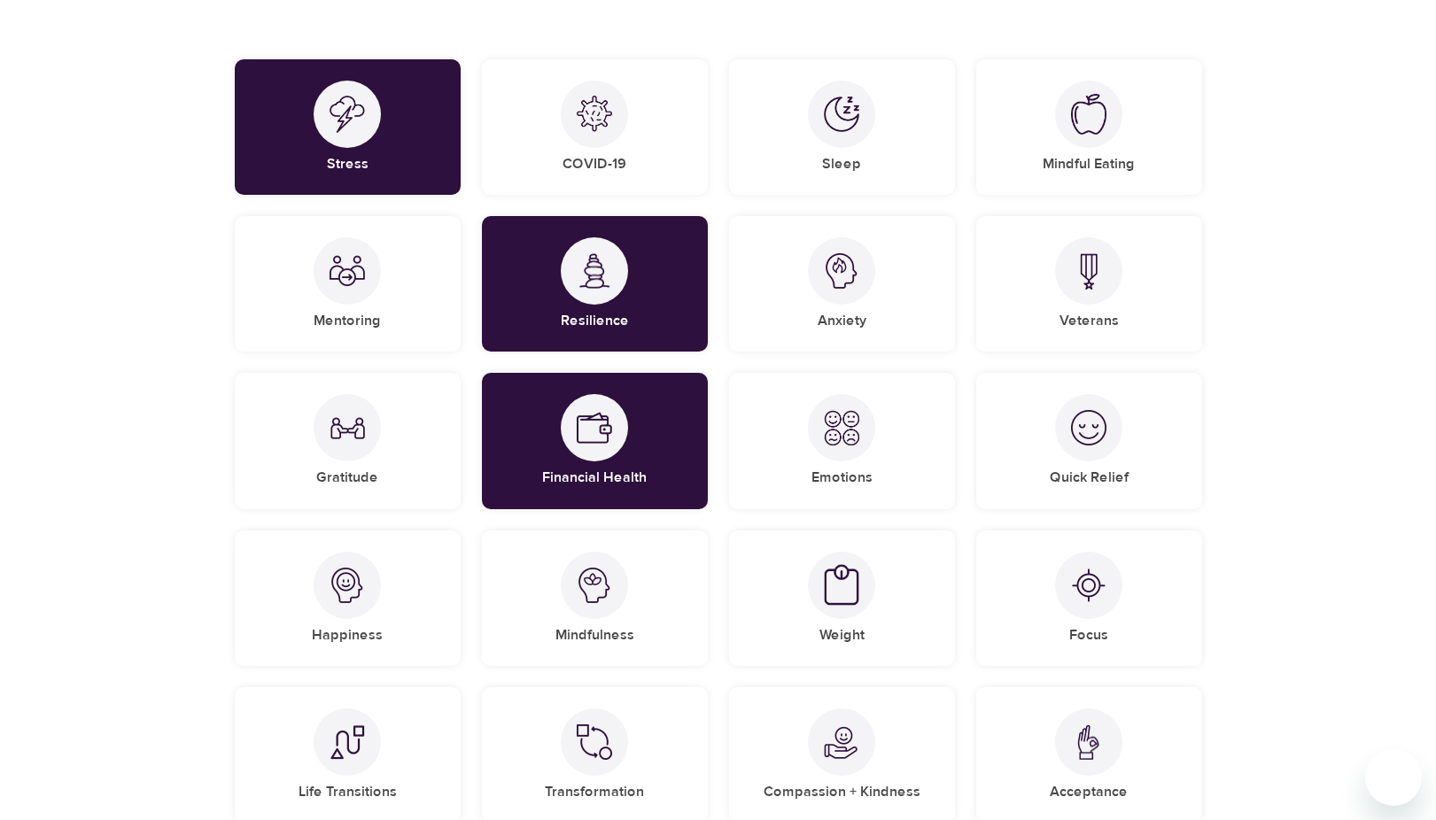
click at [1341, 235] on div "User Profile Account Interests Finish Choose 3 or more categories to personaliz…" at bounding box center [718, 664] width 1436 height 1768
drag, startPoint x: 1341, startPoint y: 235, endPoint x: 1326, endPoint y: 200, distance: 37.7
click at [1310, 144] on div "User Profile Account Interests Finish Choose 3 or more categories to personaliz…" at bounding box center [718, 664] width 1436 height 1768
drag, startPoint x: 1344, startPoint y: 256, endPoint x: 1318, endPoint y: 201, distance: 60.6
click at [1318, 201] on div "User Profile Account Interests Finish Choose 3 or more categories to personaliz…" at bounding box center [718, 664] width 1436 height 1768
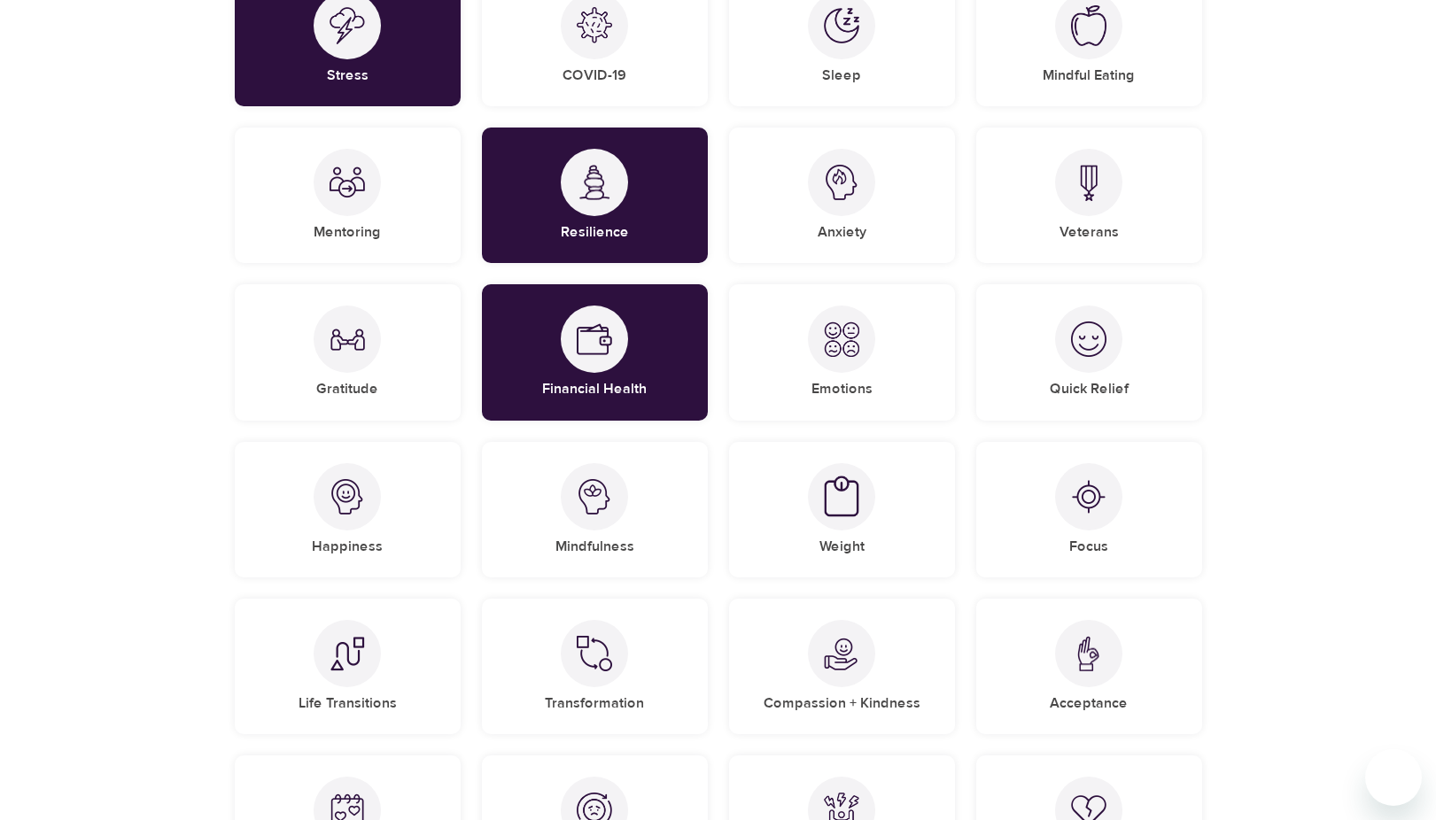
scroll to position [928, 0]
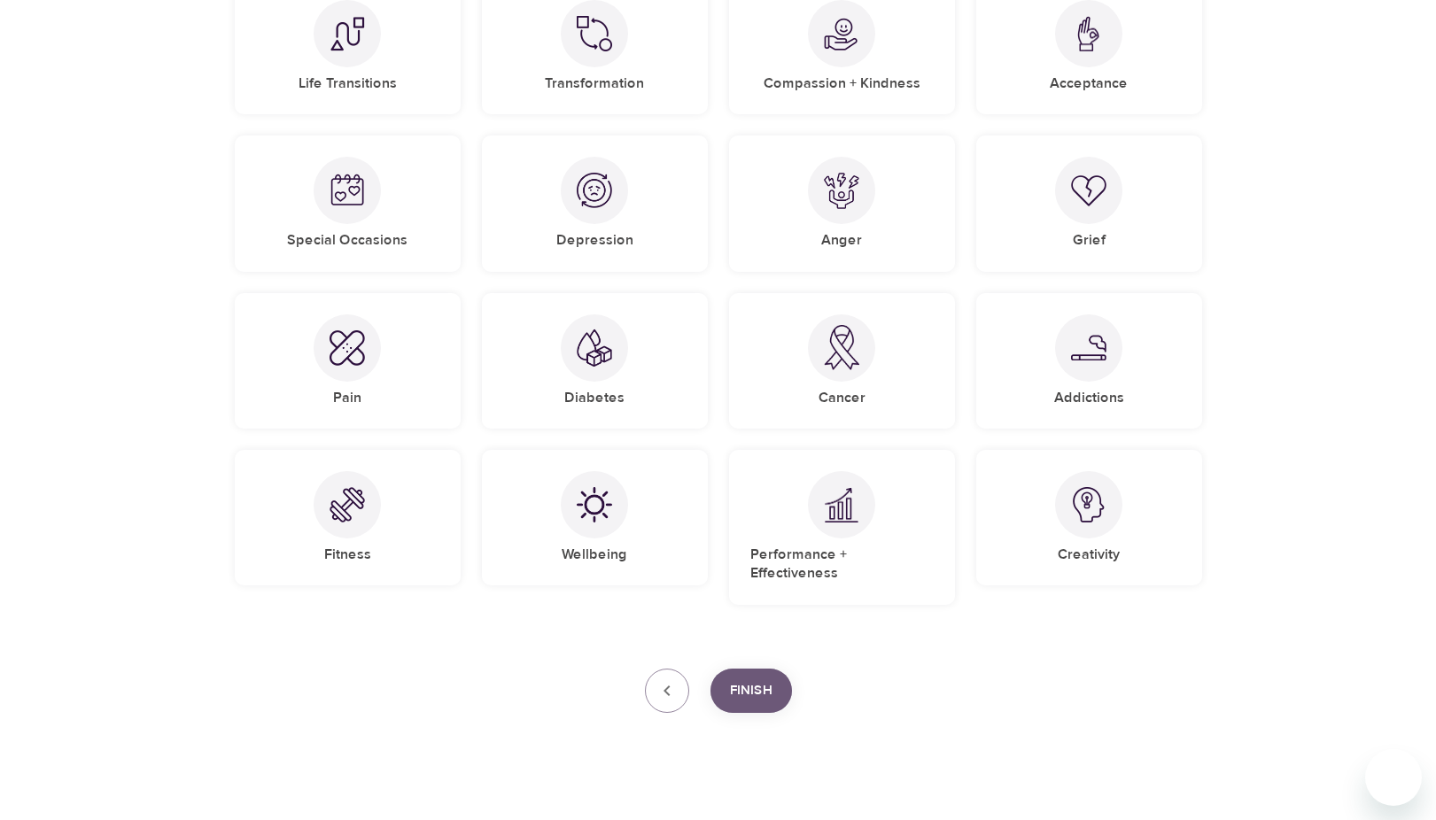
click at [777, 673] on button "Finish" at bounding box center [750, 691] width 81 height 44
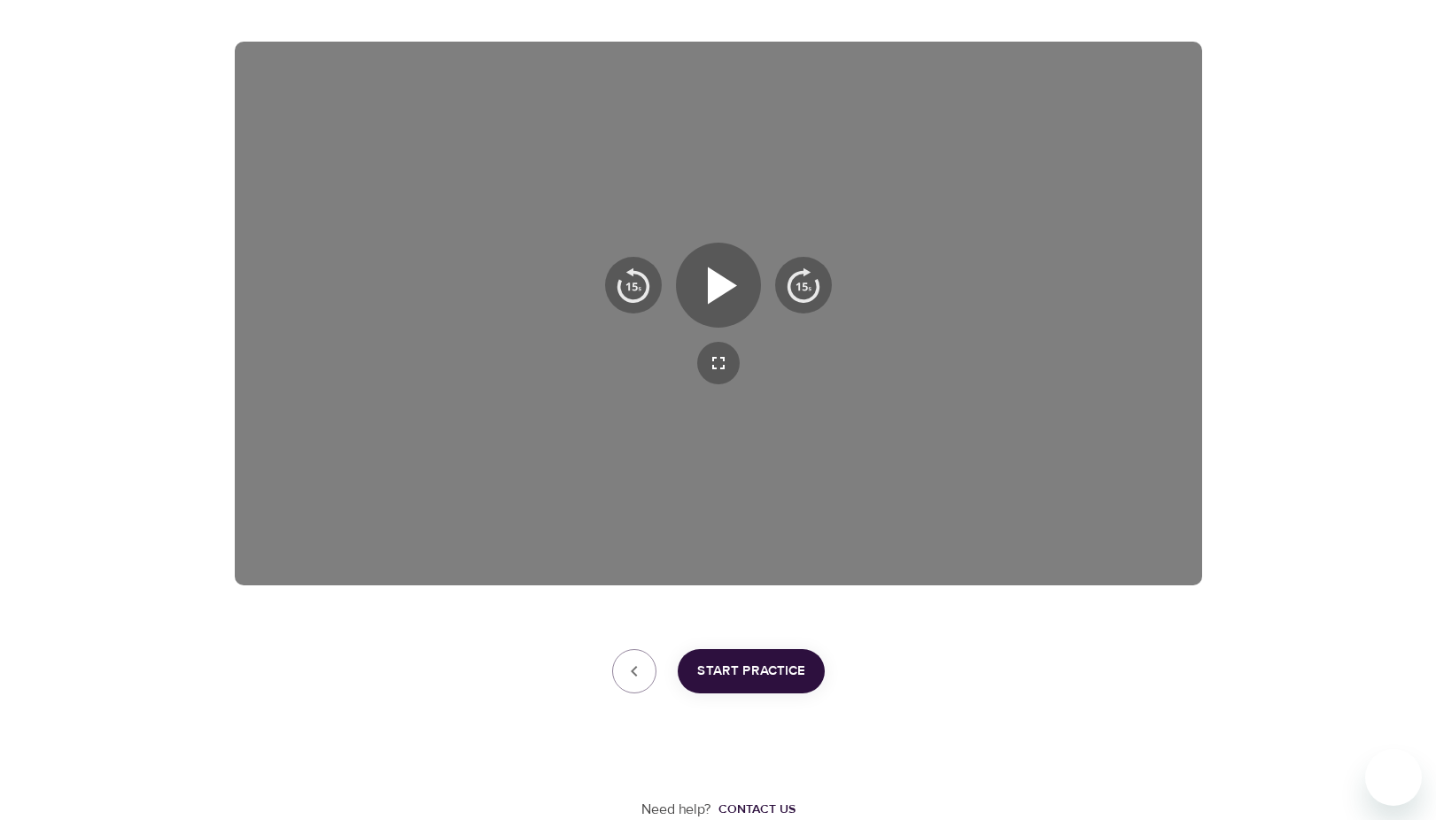
scroll to position [272, 0]
click at [702, 287] on icon "button" at bounding box center [718, 285] width 64 height 64
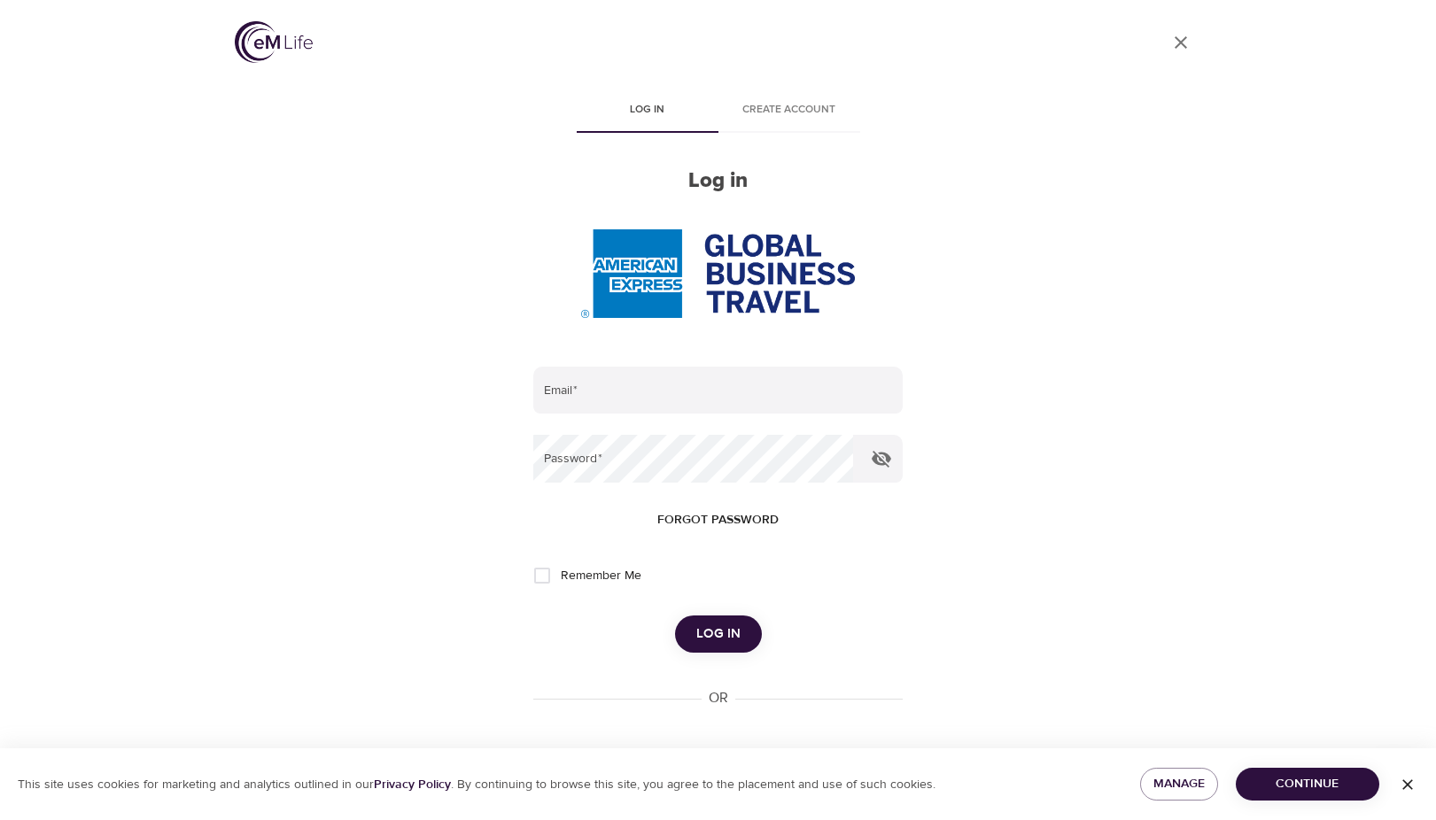
type input "[PERSON_NAME][EMAIL_ADDRESS][DOMAIN_NAME]"
click at [725, 619] on button "Log in" at bounding box center [718, 634] width 87 height 37
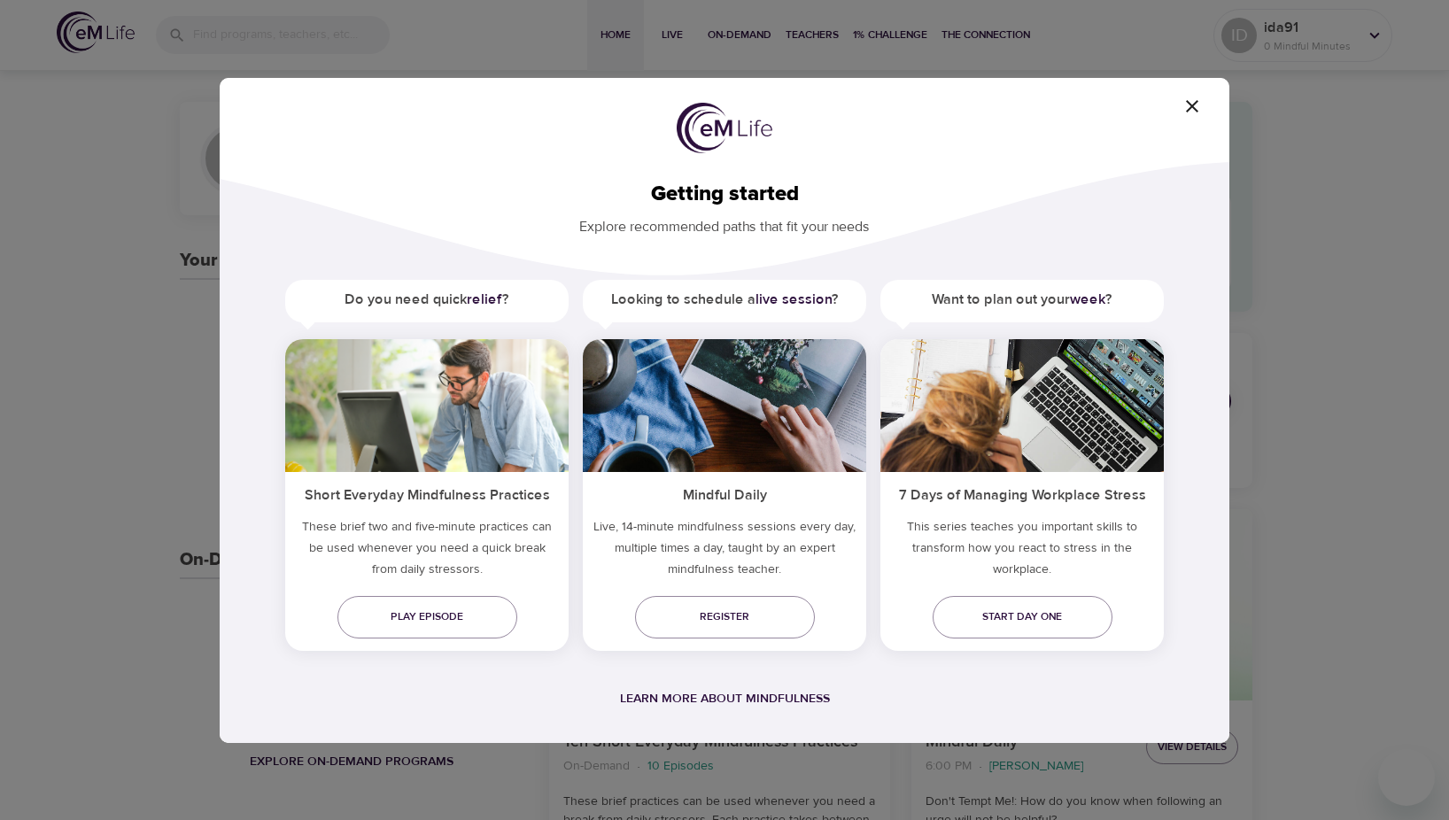
click at [1194, 102] on icon "button" at bounding box center [1192, 106] width 21 height 21
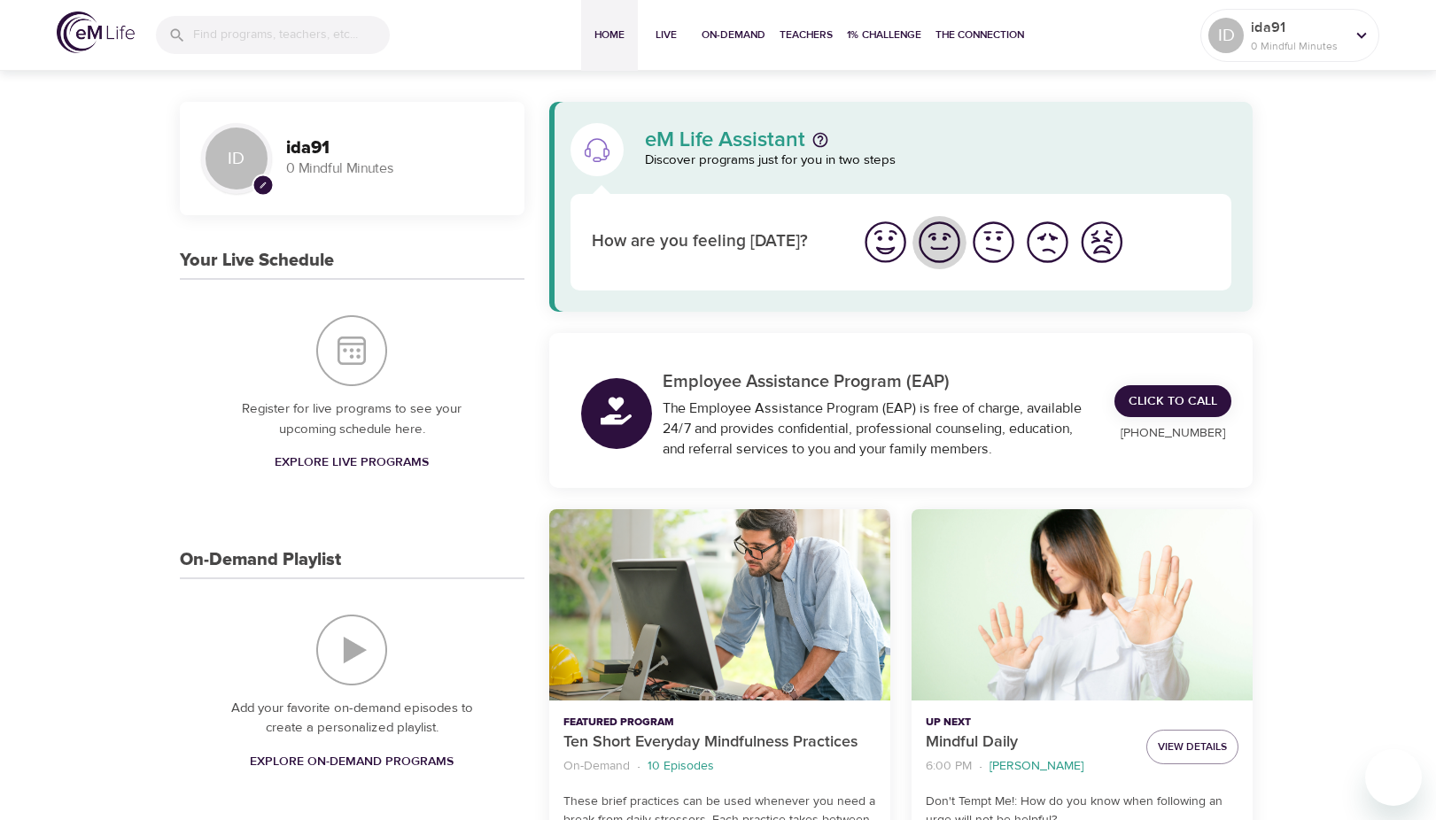
click at [930, 241] on img "I'm feeling good" at bounding box center [939, 242] width 49 height 49
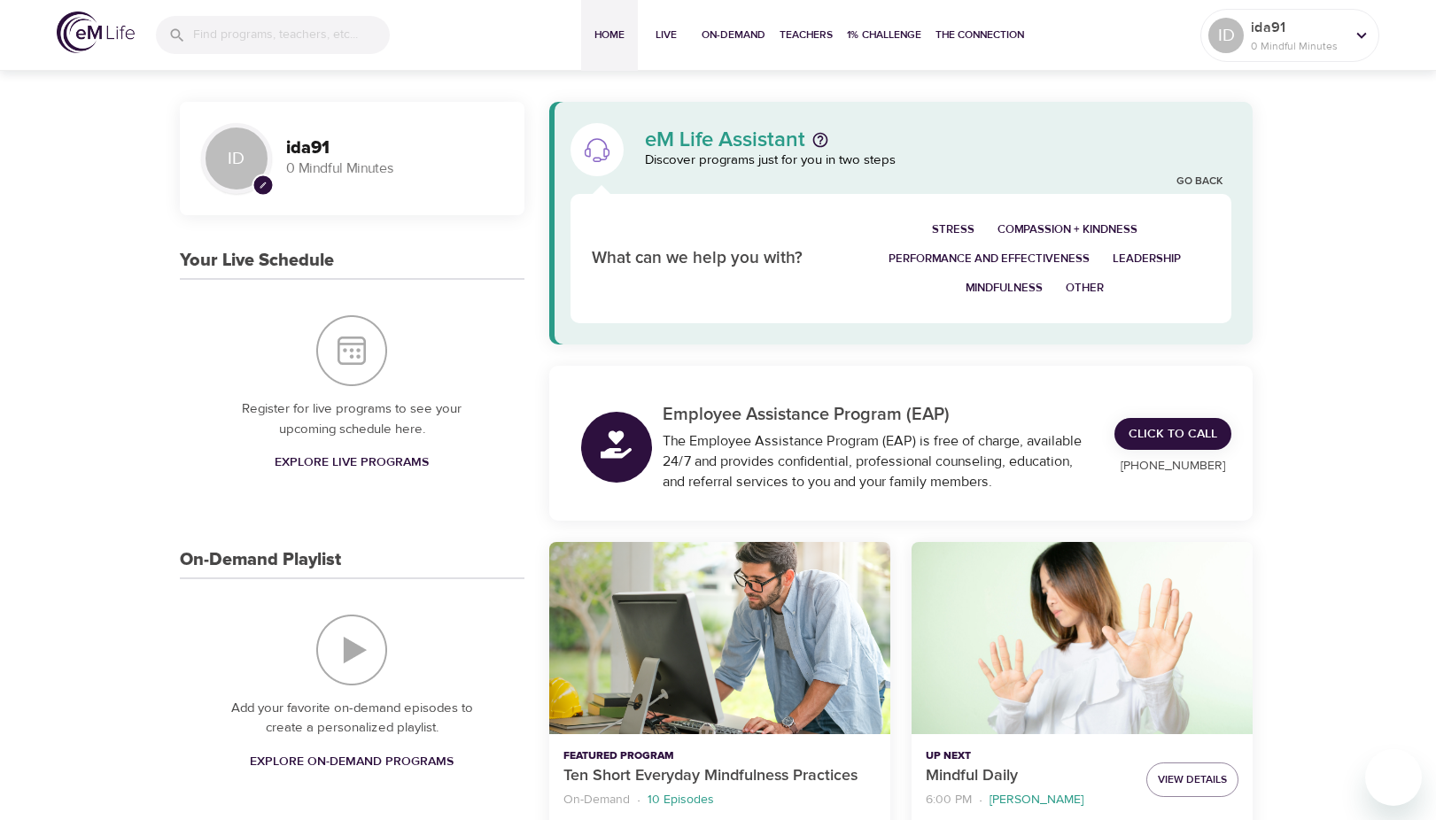
click at [813, 363] on div "eM Life Assistant Discover programs just for you in two steps Go Back What can …" at bounding box center [901, 540] width 733 height 877
drag, startPoint x: 813, startPoint y: 363, endPoint x: 770, endPoint y: 359, distance: 43.6
click at [770, 359] on div "eM Life Assistant Discover programs just for you in two steps Go Back What can …" at bounding box center [901, 540] width 733 height 877
click at [842, 350] on div "eM Life Assistant Discover programs just for you in two steps Go Back What can …" at bounding box center [901, 540] width 733 height 877
drag, startPoint x: 841, startPoint y: 350, endPoint x: 810, endPoint y: 355, distance: 31.5
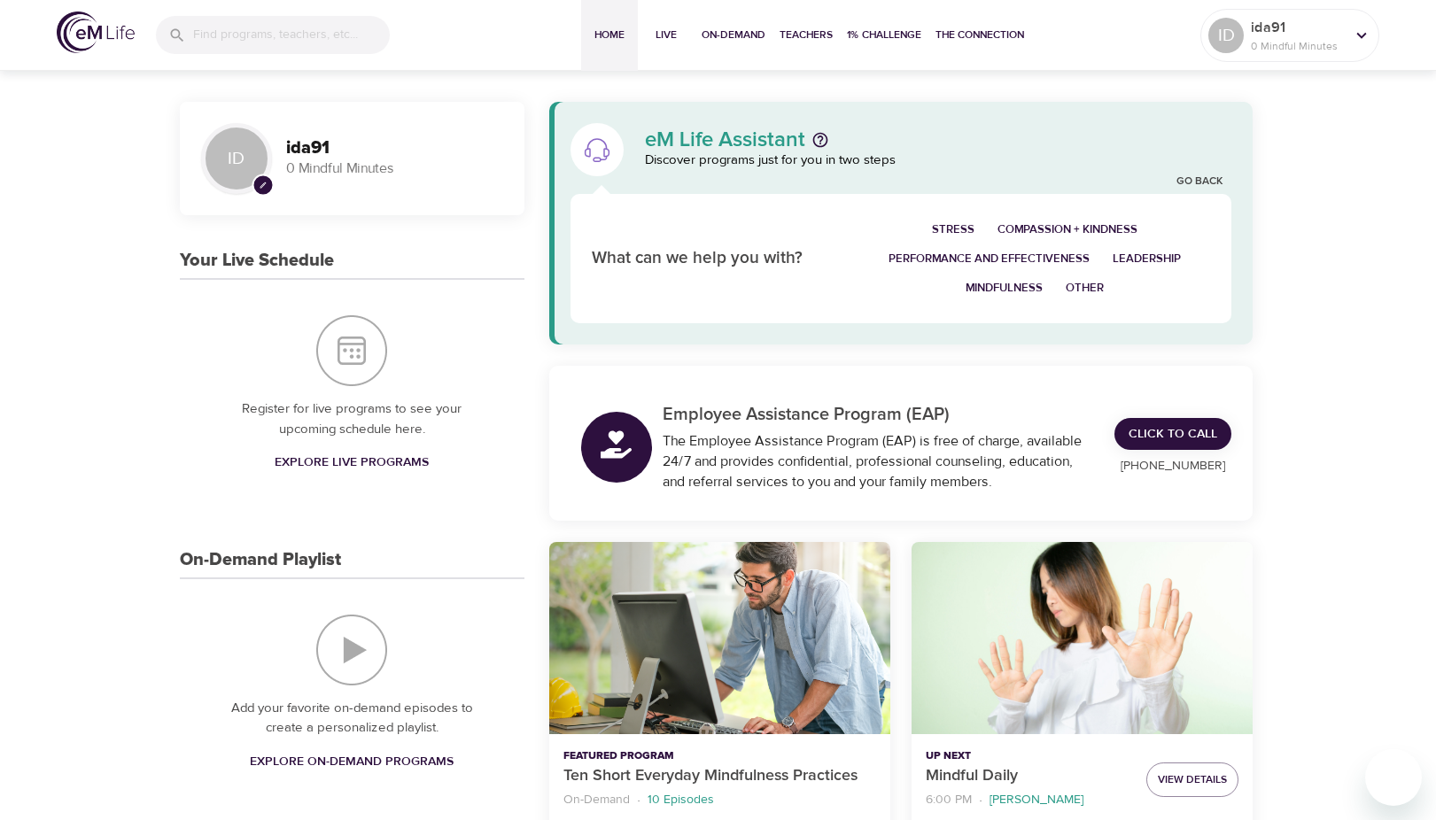
click at [810, 355] on div "eM Life Assistant Discover programs just for you in two steps Go Back What can …" at bounding box center [901, 540] width 733 height 877
drag, startPoint x: 135, startPoint y: 315, endPoint x: 112, endPoint y: 323, distance: 23.5
drag, startPoint x: 183, startPoint y: 405, endPoint x: 175, endPoint y: 397, distance: 11.3
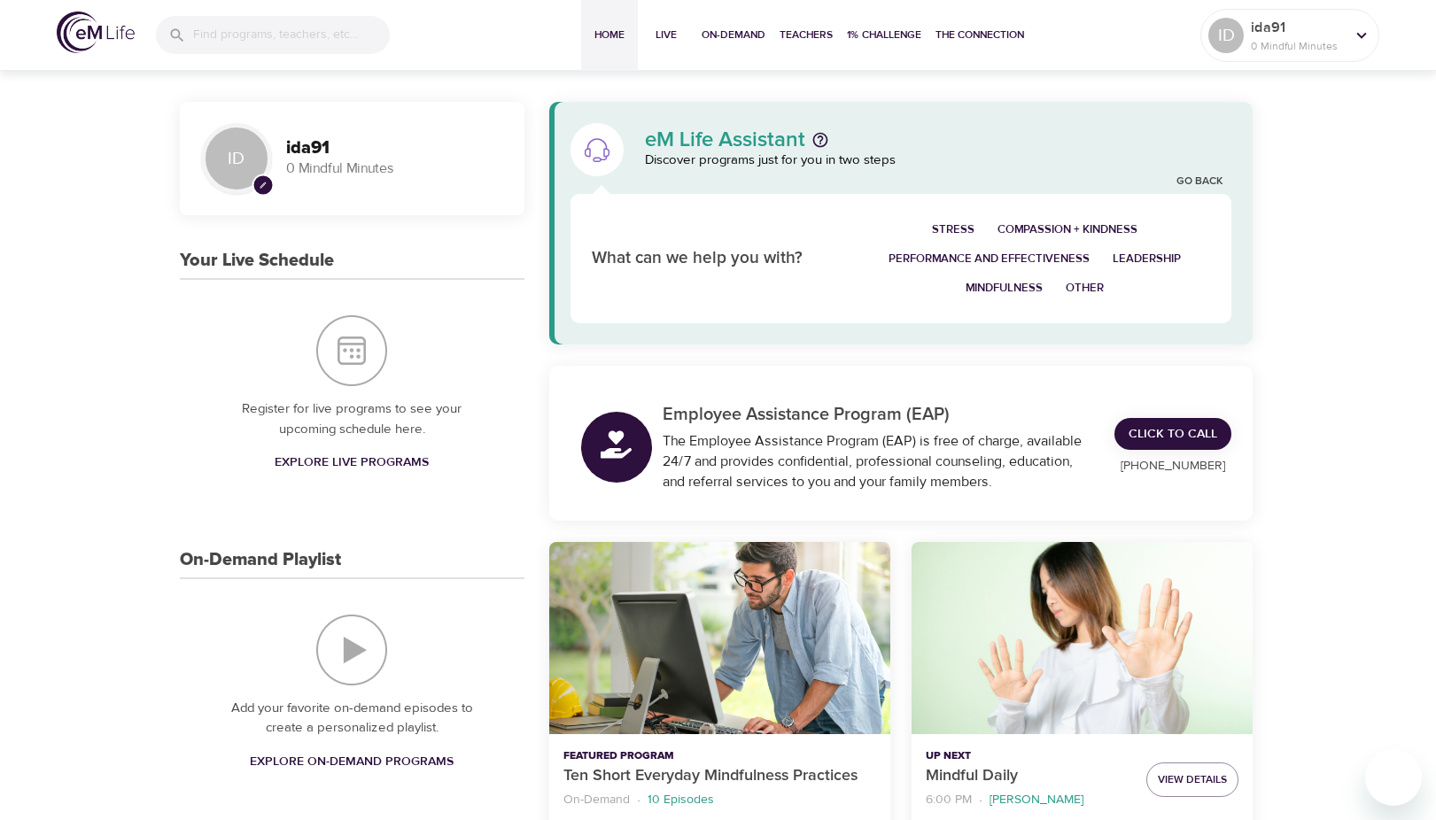
click at [183, 404] on div "Register for live programs to see your upcoming schedule here. Explore Live Pro…" at bounding box center [352, 397] width 345 height 234
drag, startPoint x: 175, startPoint y: 397, endPoint x: 156, endPoint y: 380, distance: 25.7
drag, startPoint x: 181, startPoint y: 372, endPoint x: 171, endPoint y: 363, distance: 13.2
click at [181, 371] on div "Register for live programs to see your upcoming schedule here. Explore Live Pro…" at bounding box center [352, 397] width 345 height 234
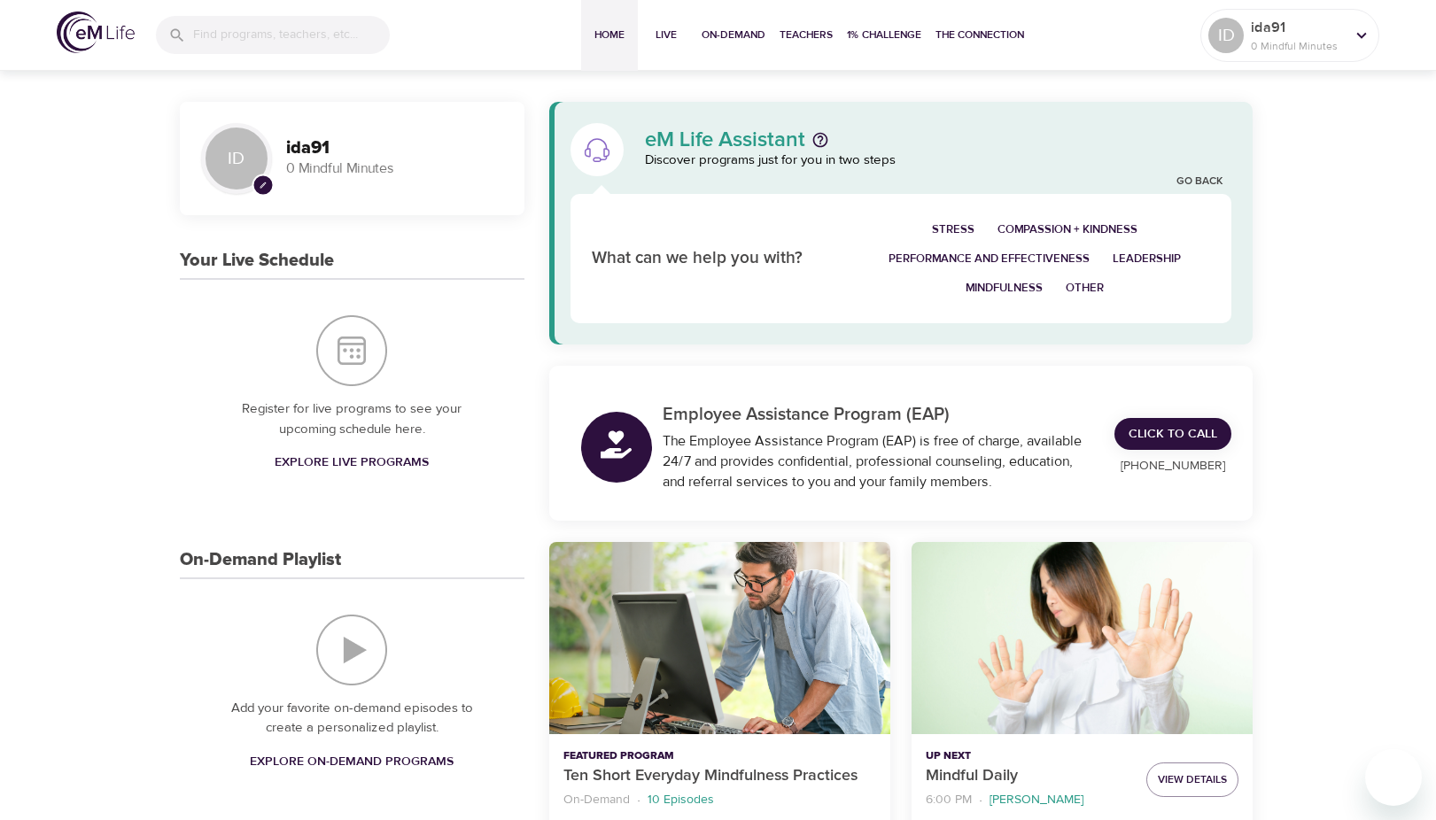
drag, startPoint x: 171, startPoint y: 363, endPoint x: 149, endPoint y: 360, distance: 22.4
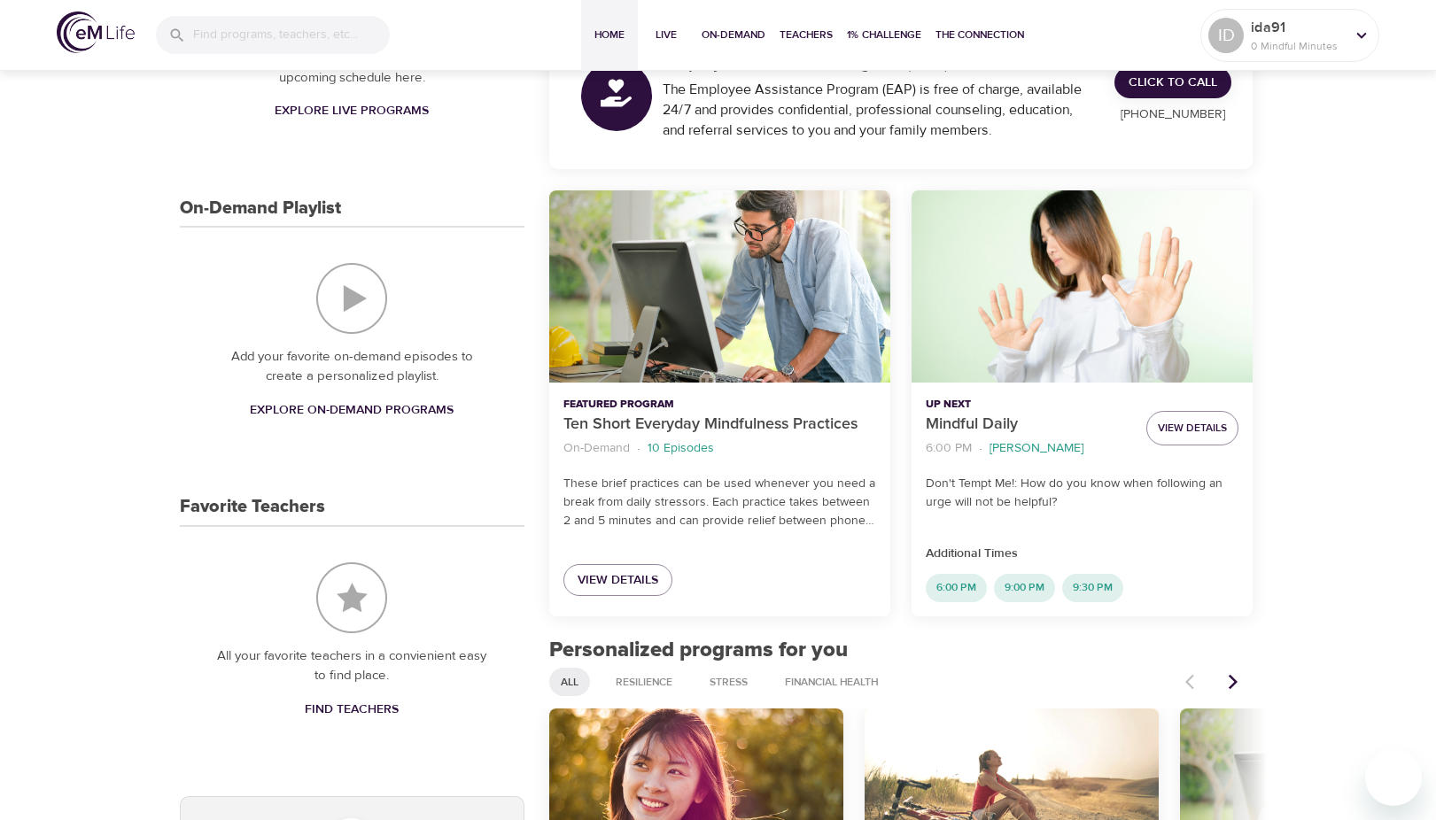
scroll to position [620, 0]
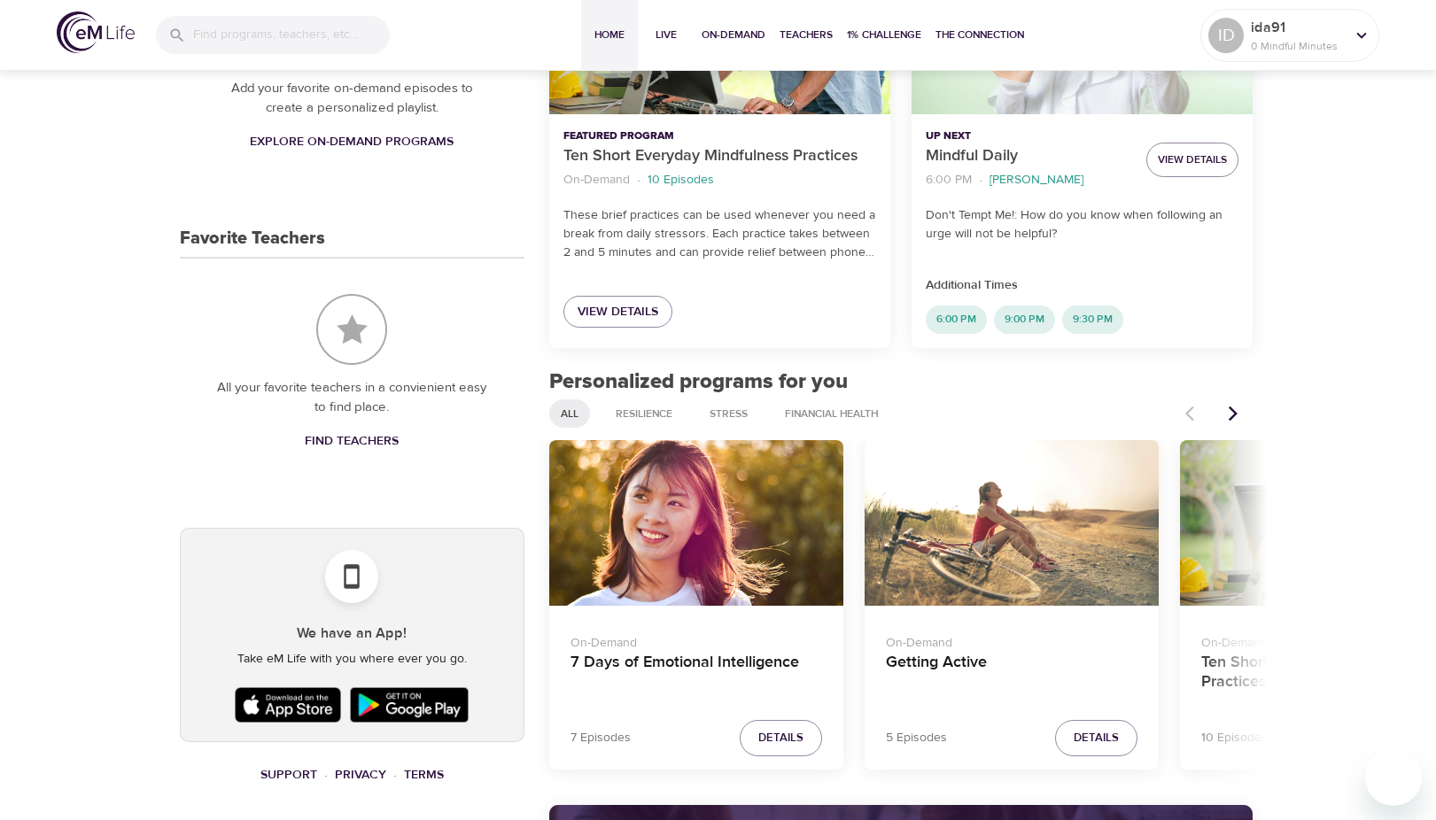
click at [124, 293] on div "ID pencil ida91 0 Mindful Minutes Your Live Schedule Register for live programs…" at bounding box center [718, 669] width 1436 height 2446
drag, startPoint x: 124, startPoint y: 293, endPoint x: 103, endPoint y: 260, distance: 39.8
click at [103, 260] on div "ID pencil ida91 0 Mindful Minutes Your Live Schedule Register for live programs…" at bounding box center [718, 669] width 1436 height 2446
click at [130, 313] on div "ID pencil ida91 0 Mindful Minutes Your Live Schedule Register for live programs…" at bounding box center [718, 669] width 1436 height 2446
drag, startPoint x: 125, startPoint y: 307, endPoint x: 112, endPoint y: 298, distance: 15.8
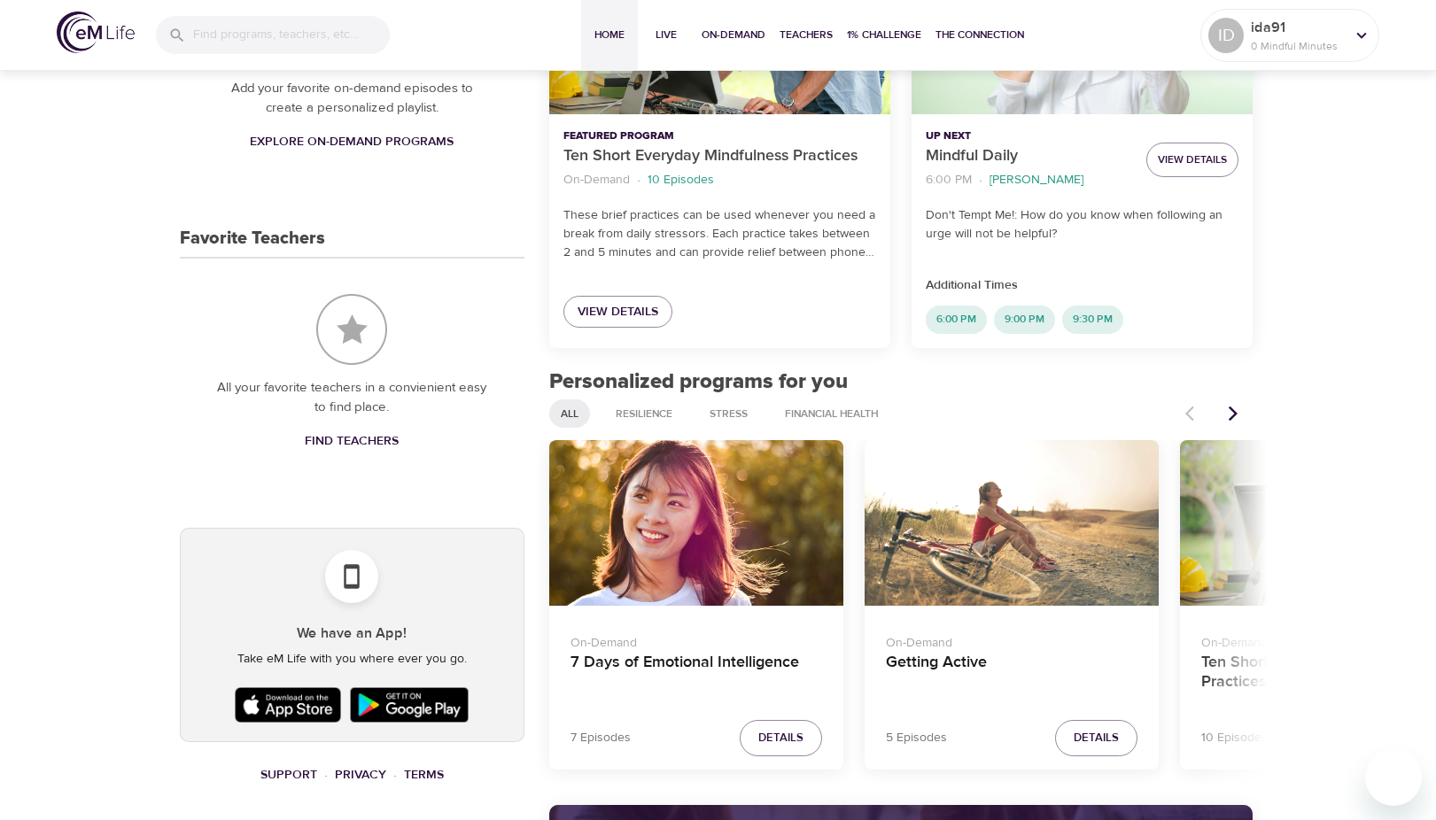
click at [112, 298] on div "ID pencil ida91 0 Mindful Minutes Your Live Schedule Register for live programs…" at bounding box center [718, 669] width 1436 height 2446
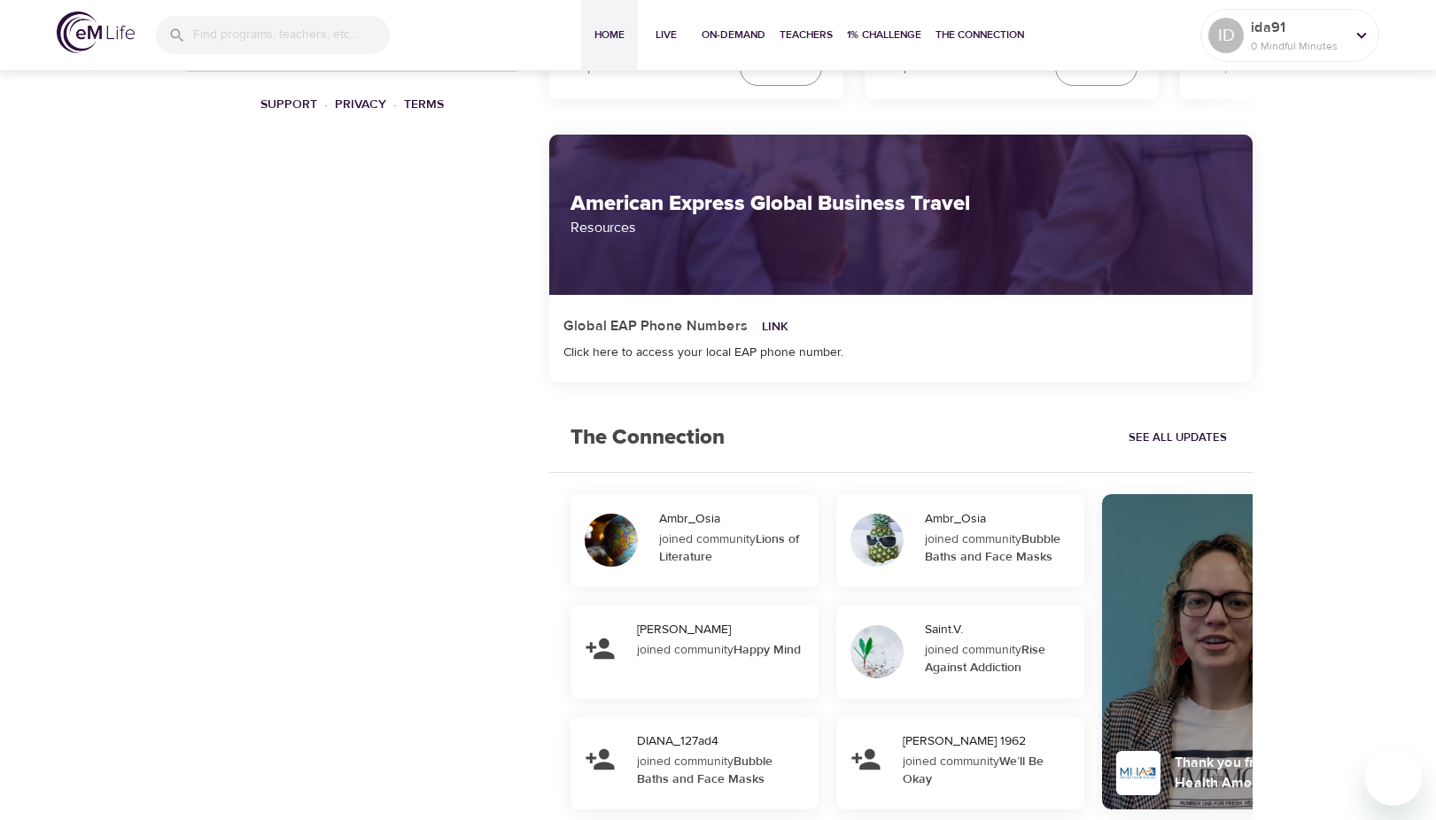
scroll to position [1329, 0]
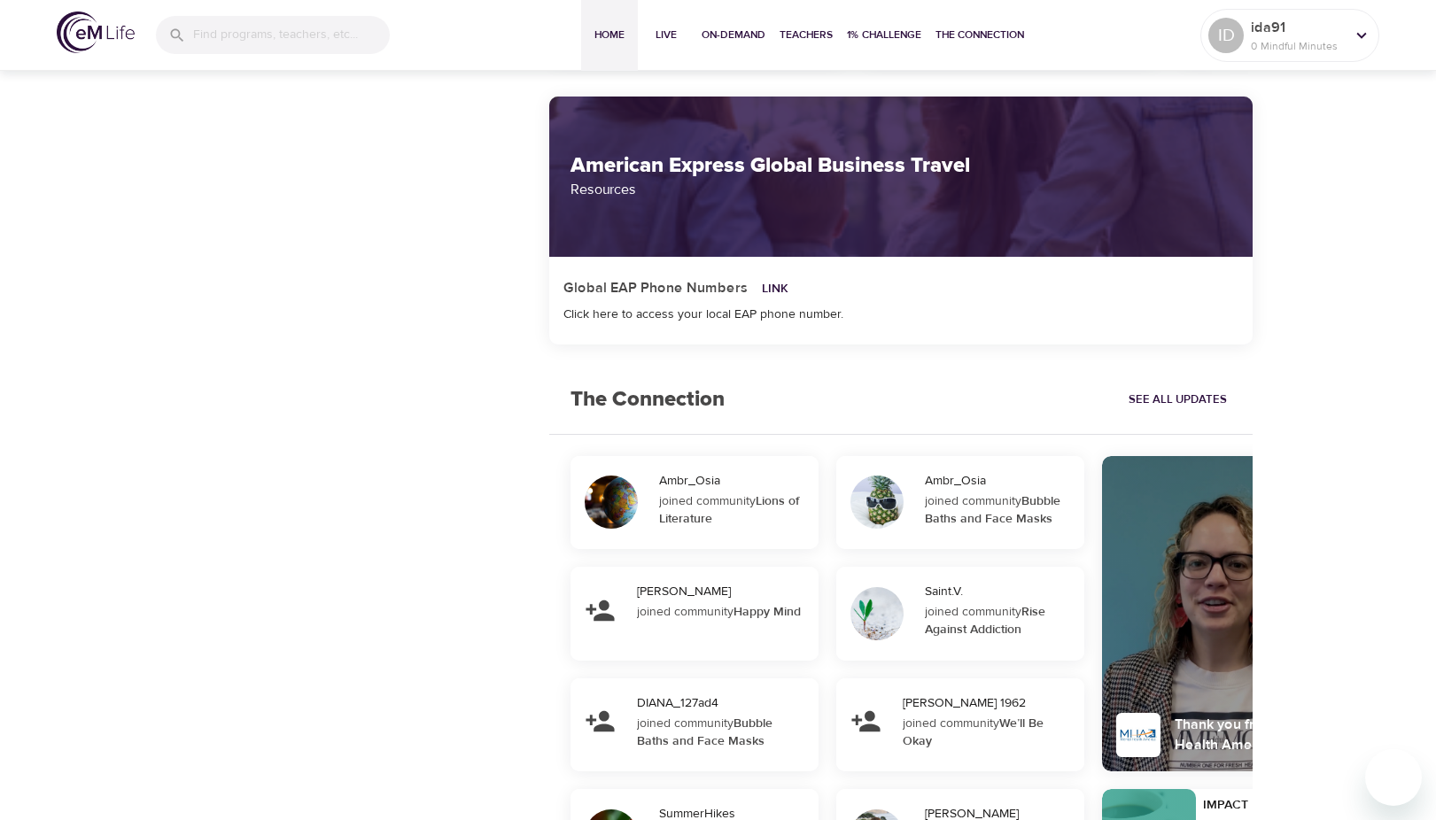
drag, startPoint x: 376, startPoint y: 240, endPoint x: 330, endPoint y: 227, distance: 47.1
drag, startPoint x: 335, startPoint y: 248, endPoint x: 291, endPoint y: 227, distance: 48.3
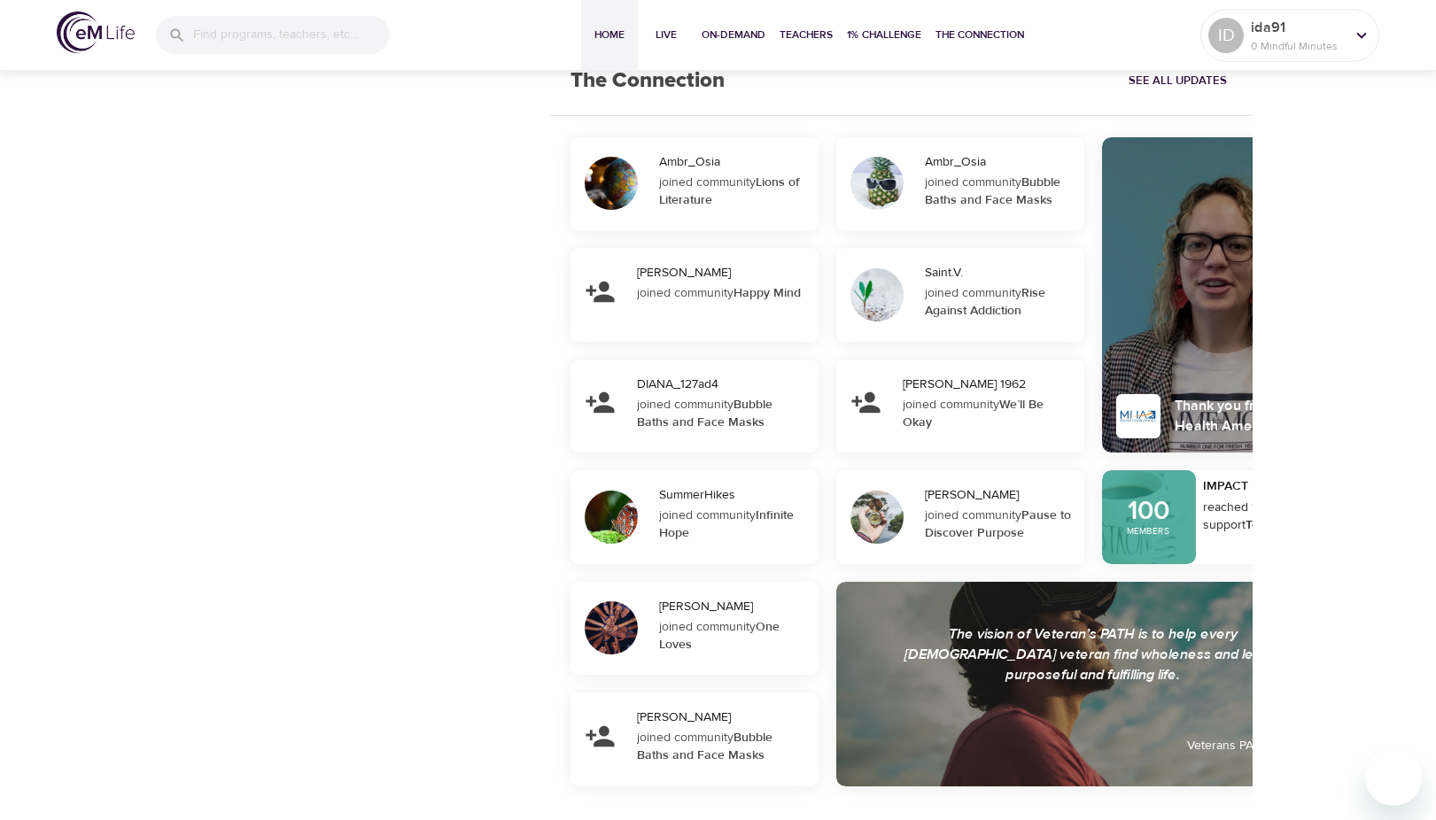
scroll to position [1692, 0]
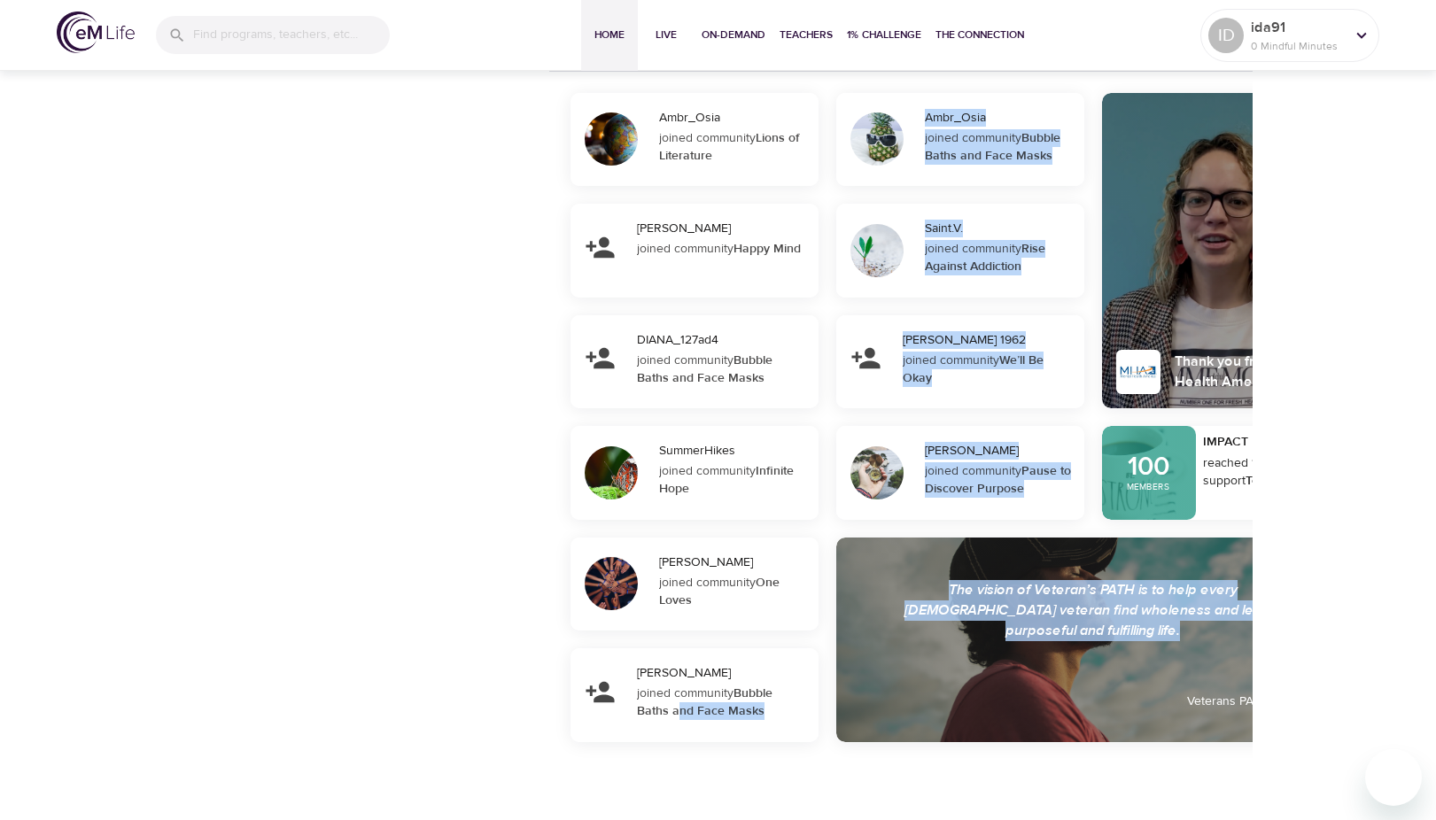
drag, startPoint x: 699, startPoint y: 758, endPoint x: 768, endPoint y: 749, distance: 69.7
click at [818, 742] on div "Ambr_Osia joined community Lions of Literature [PERSON_NAME] joined community H…" at bounding box center [901, 418] width 704 height 692
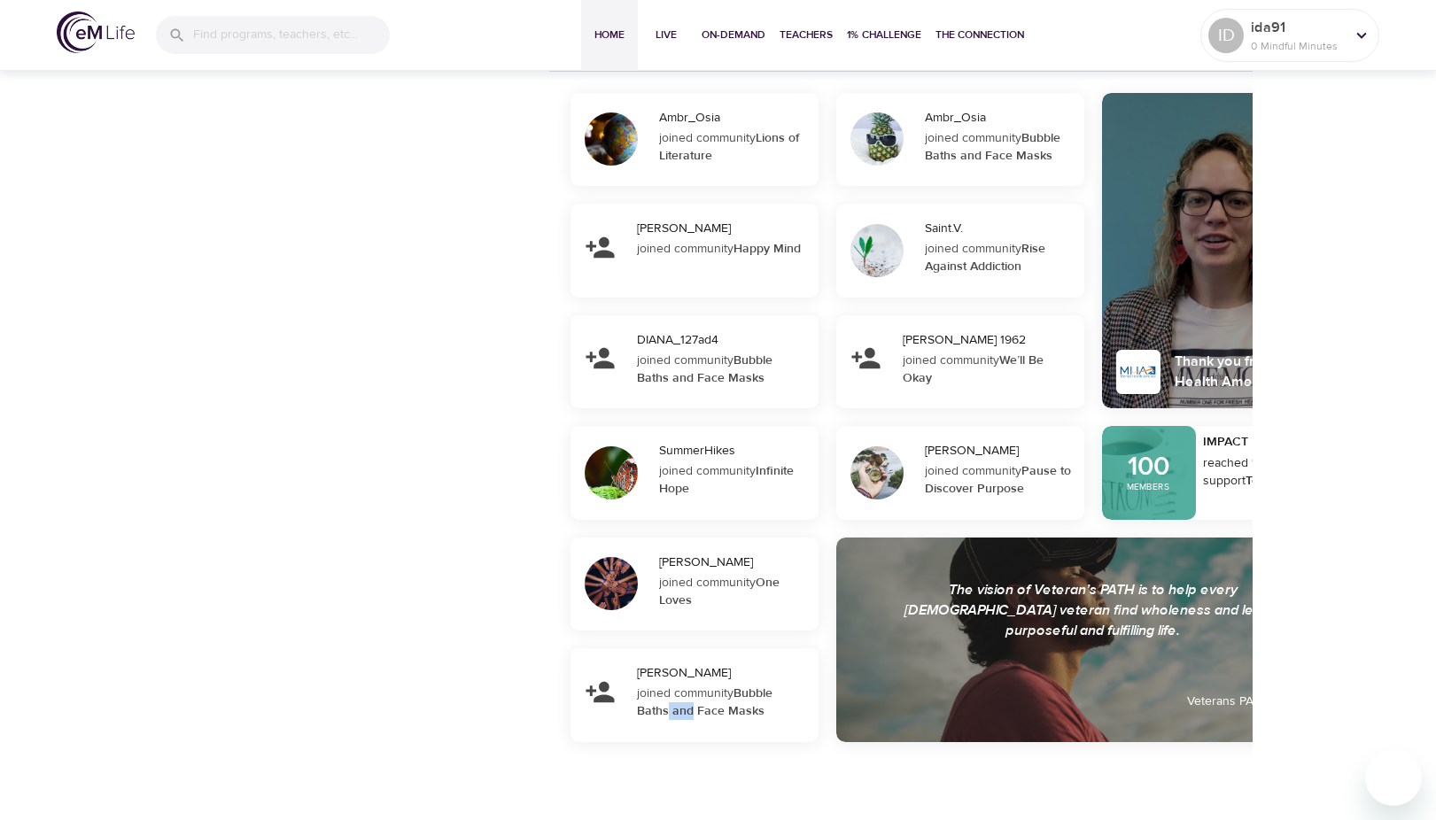
drag, startPoint x: 670, startPoint y: 757, endPoint x: 692, endPoint y: 760, distance: 22.3
click at [692, 760] on div "Ambr_Osia joined community Lions of Literature [PERSON_NAME] joined community H…" at bounding box center [901, 418] width 704 height 692
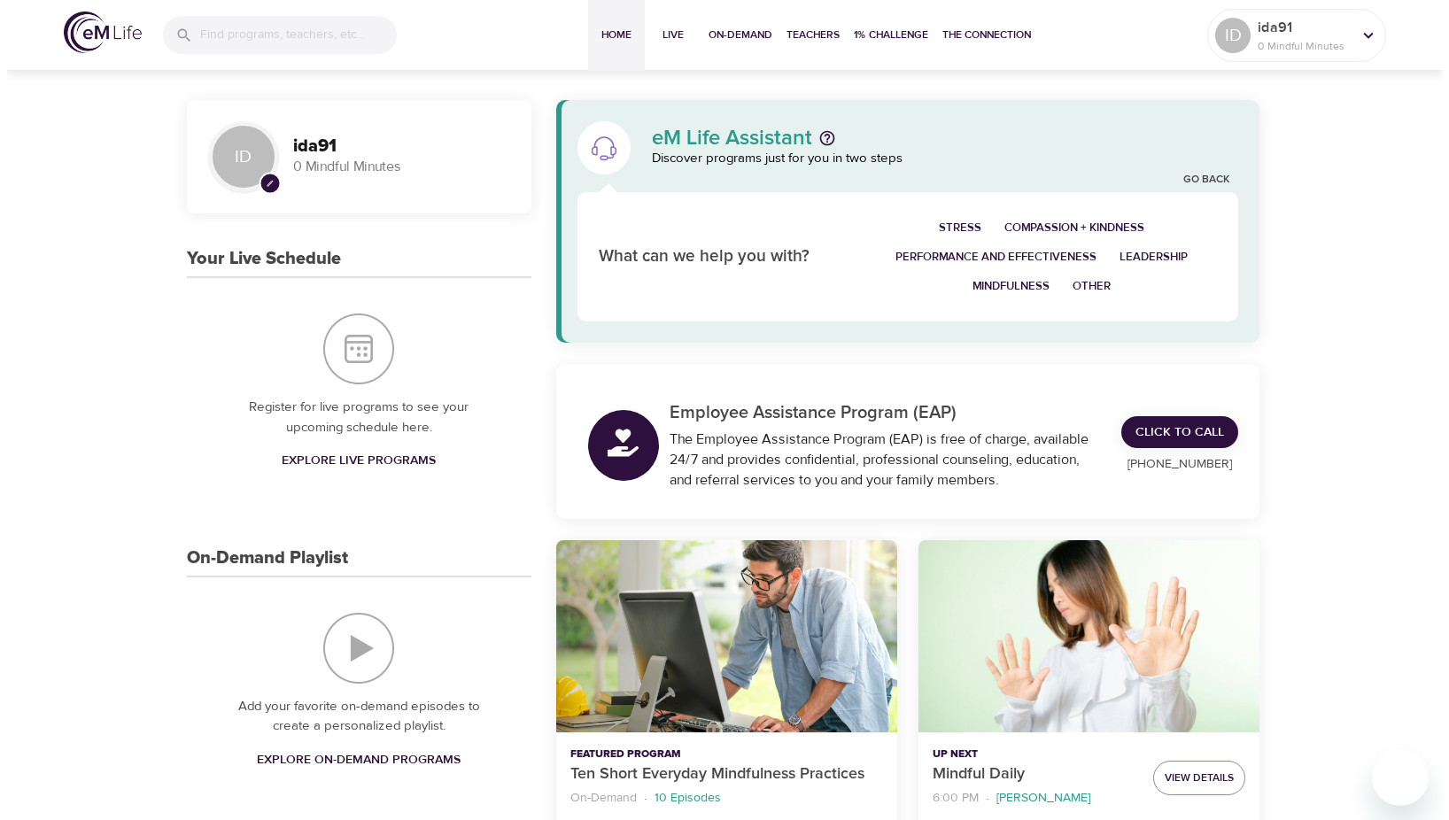
scroll to position [0, 0]
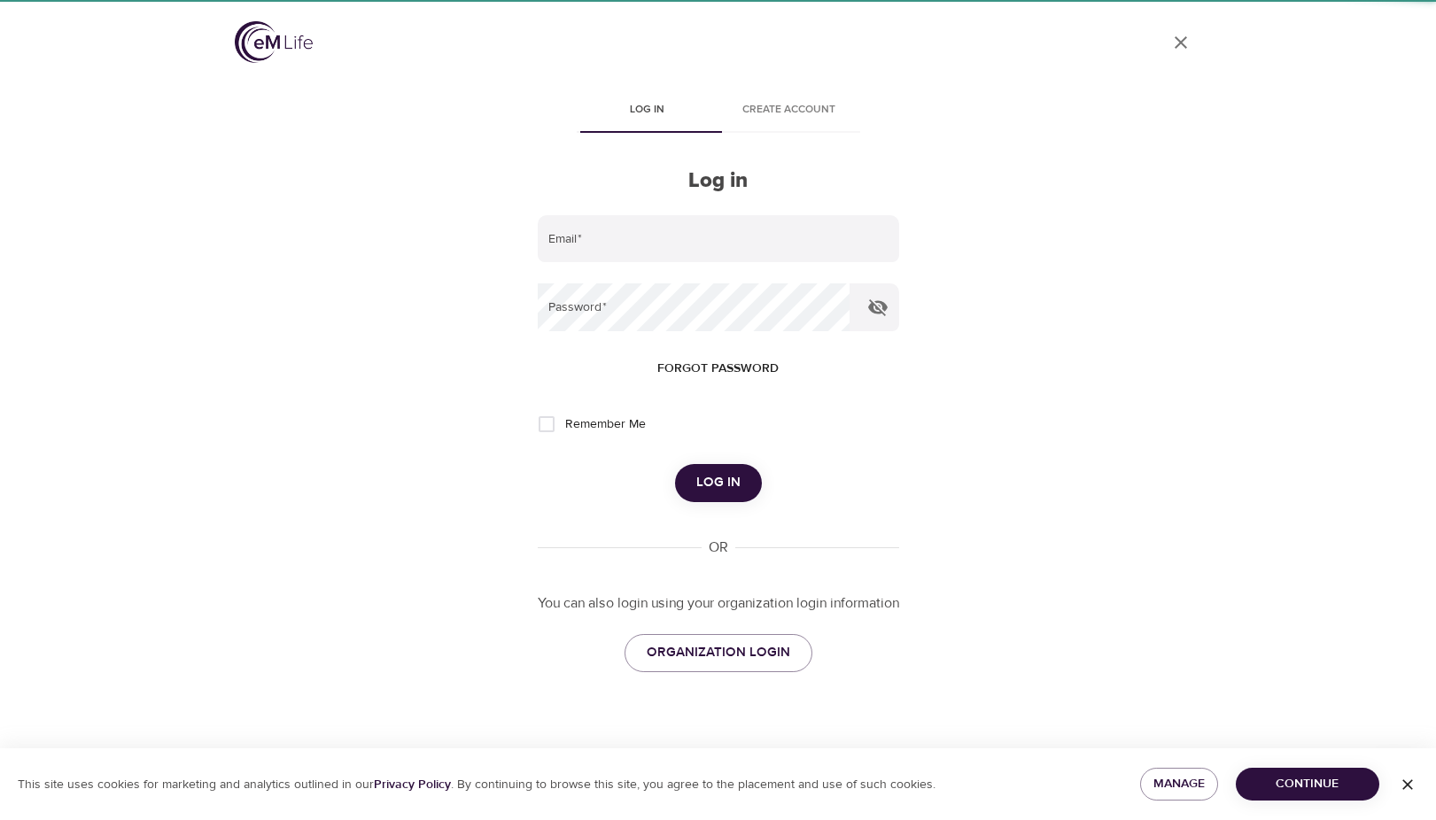
type input "[PERSON_NAME][EMAIL_ADDRESS][DOMAIN_NAME]"
